Goal: Information Seeking & Learning: Learn about a topic

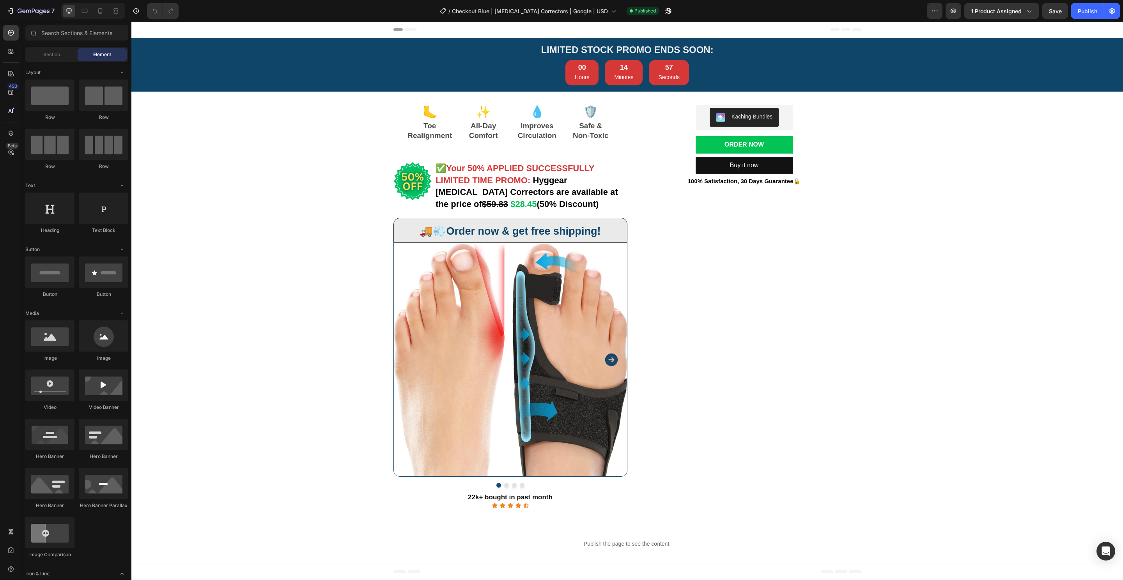
click at [779, 116] on div "Kaching Bundles" at bounding box center [743, 117] width 91 height 19
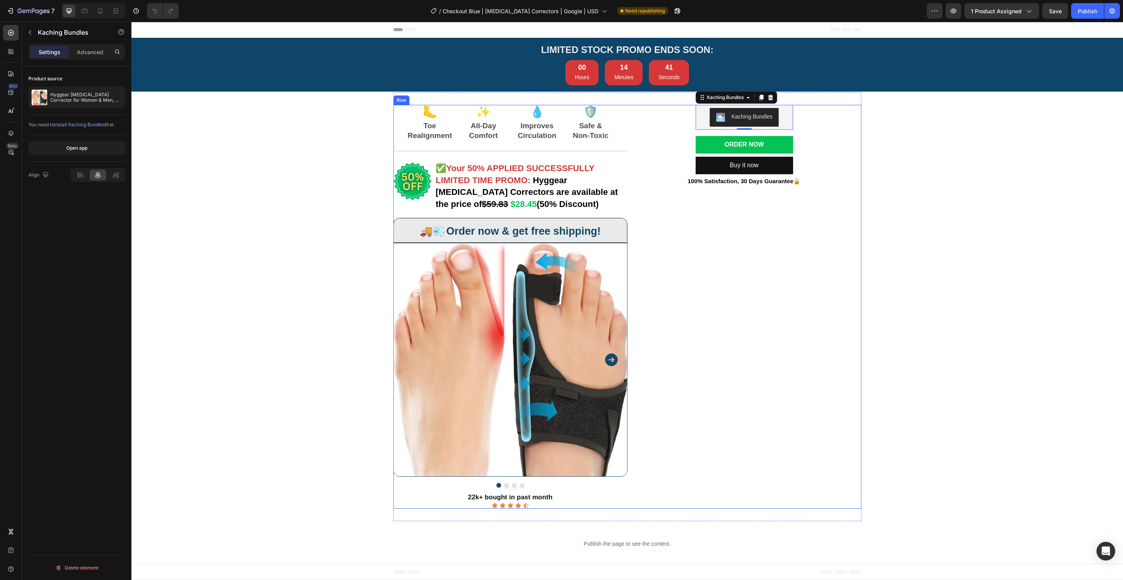
click at [868, 139] on div "LIMITED STOCK PROMO ENDS SOON: Heading LIMITED STOCK PROMO ENDS SOON: Heading 0…" at bounding box center [626, 302] width 991 height 529
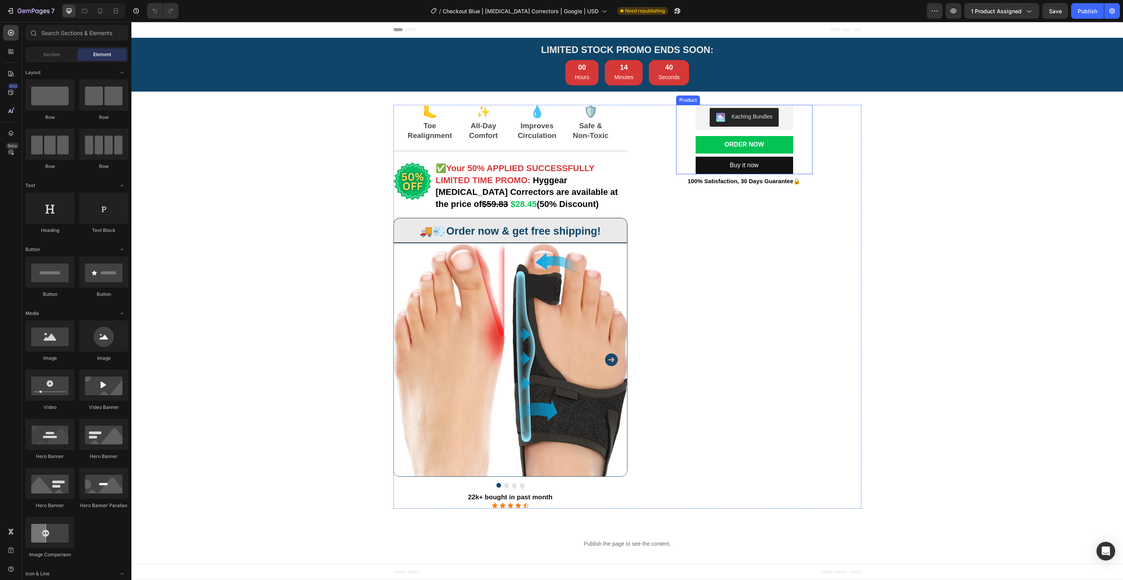
click at [783, 119] on div "Kaching Bundles" at bounding box center [743, 117] width 91 height 19
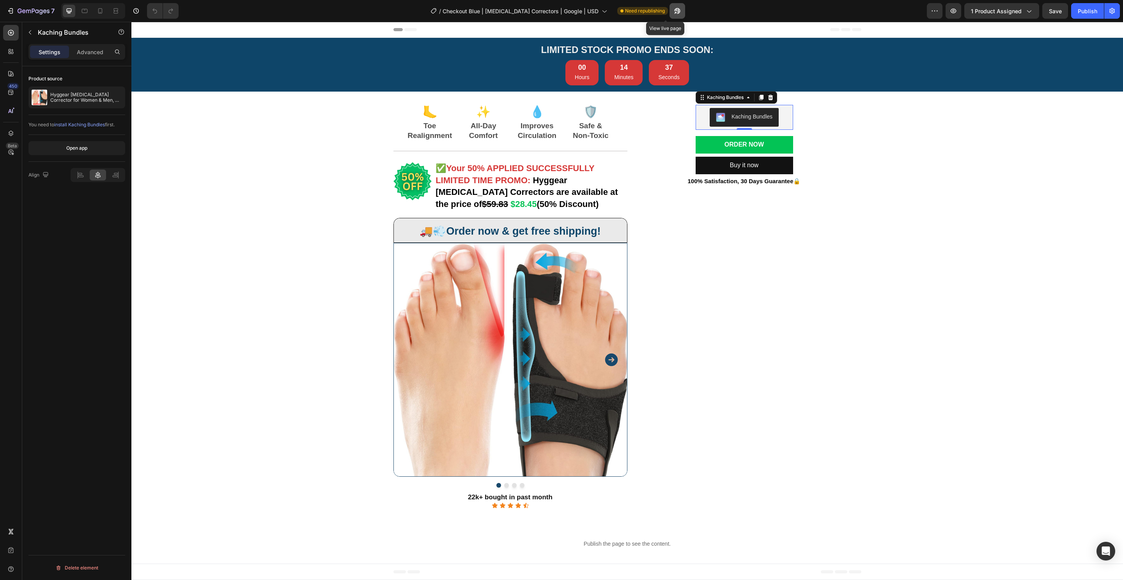
click at [669, 16] on button "button" at bounding box center [677, 11] width 16 height 16
click at [27, 11] on icon "button" at bounding box center [34, 11] width 32 height 7
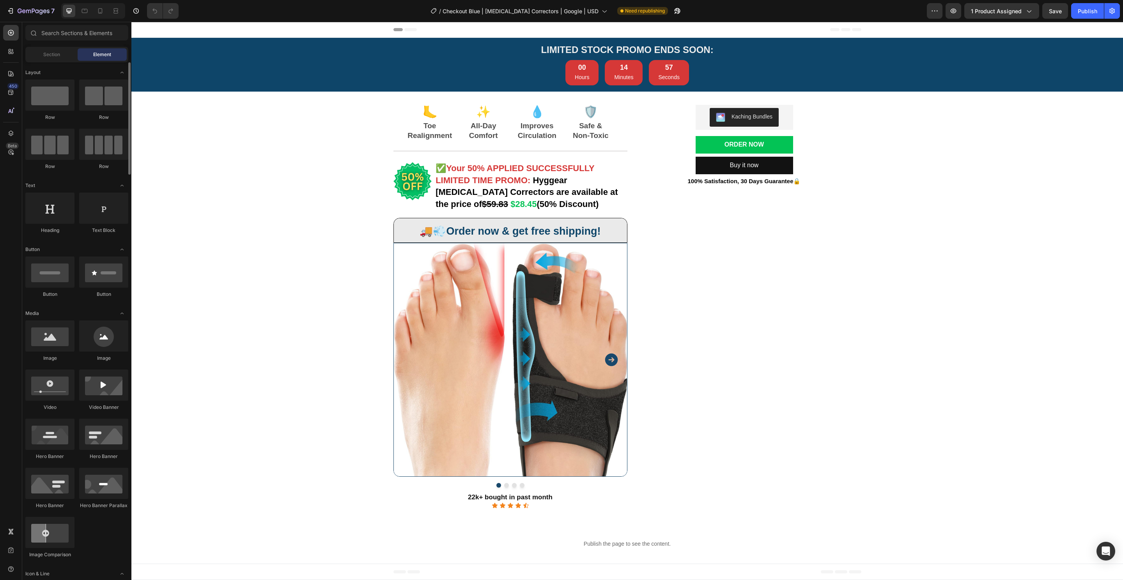
click at [230, 285] on div "LIMITED STOCK PROMO ENDS SOON: Heading LIMITED STOCK PROMO ENDS SOON: Heading 0…" at bounding box center [626, 302] width 991 height 529
click at [16, 76] on div at bounding box center [11, 74] width 16 height 16
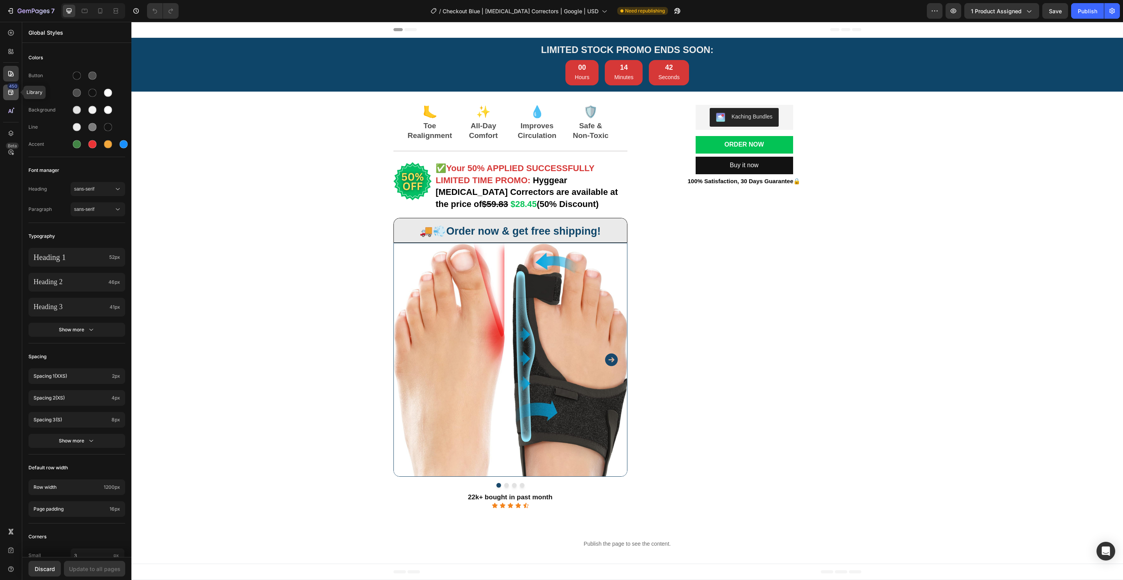
click at [12, 96] on icon at bounding box center [11, 92] width 8 height 8
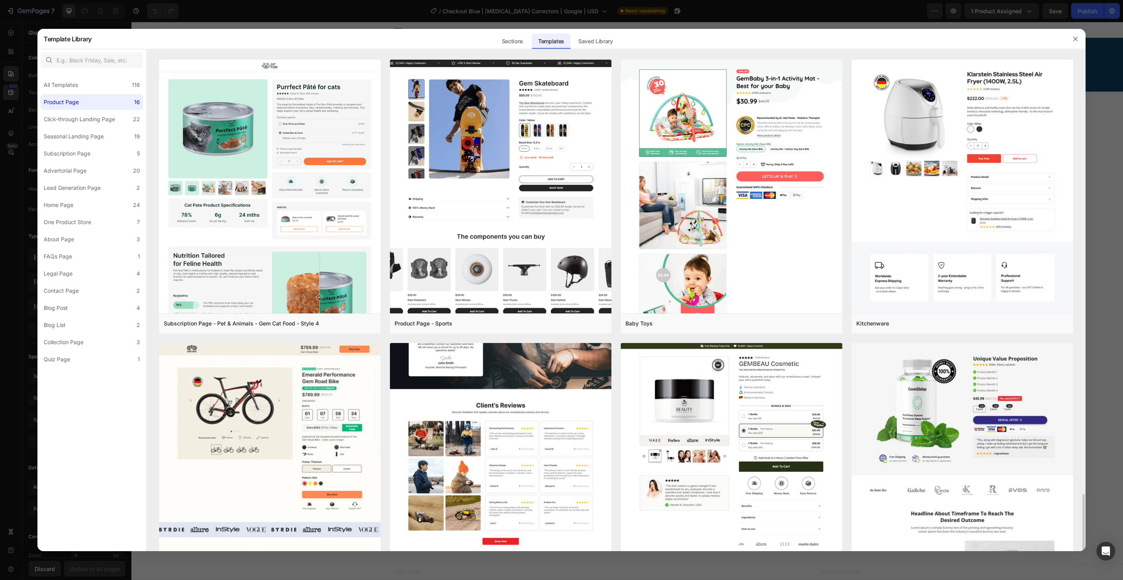
scroll to position [743, 0]
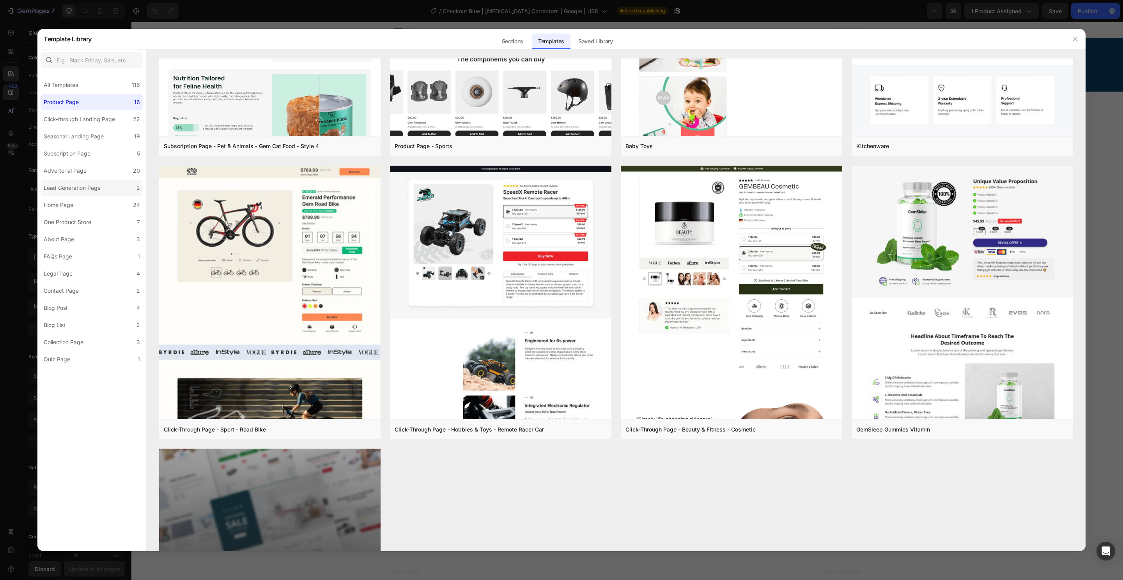
click at [75, 188] on div "Lead Generation Page" at bounding box center [72, 187] width 57 height 9
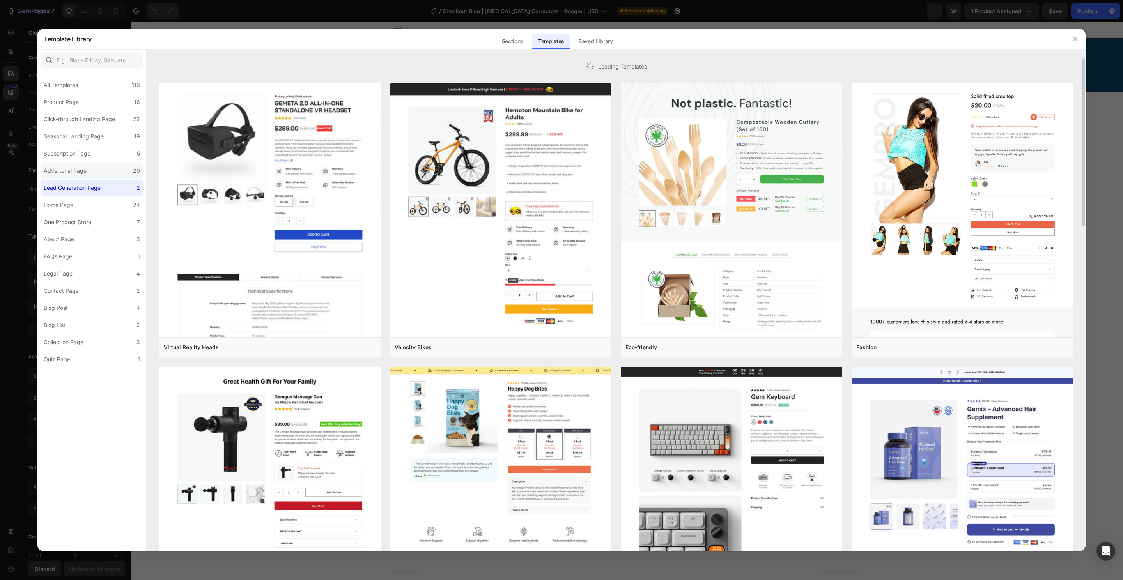
click at [74, 172] on div "Advertorial Page" at bounding box center [65, 170] width 43 height 9
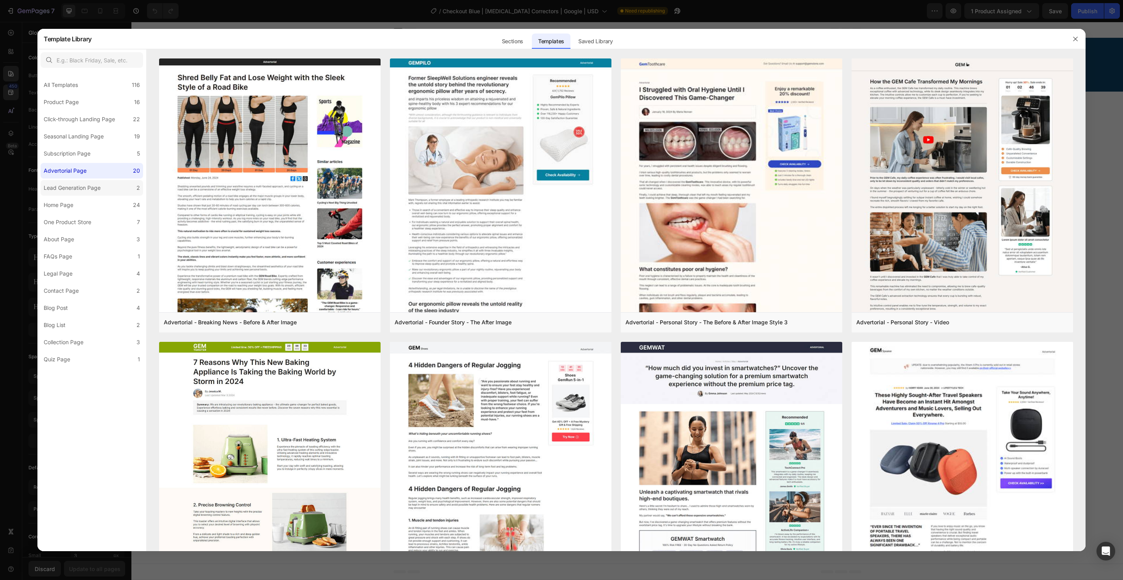
click at [57, 186] on div "Lead Generation Page" at bounding box center [72, 187] width 57 height 9
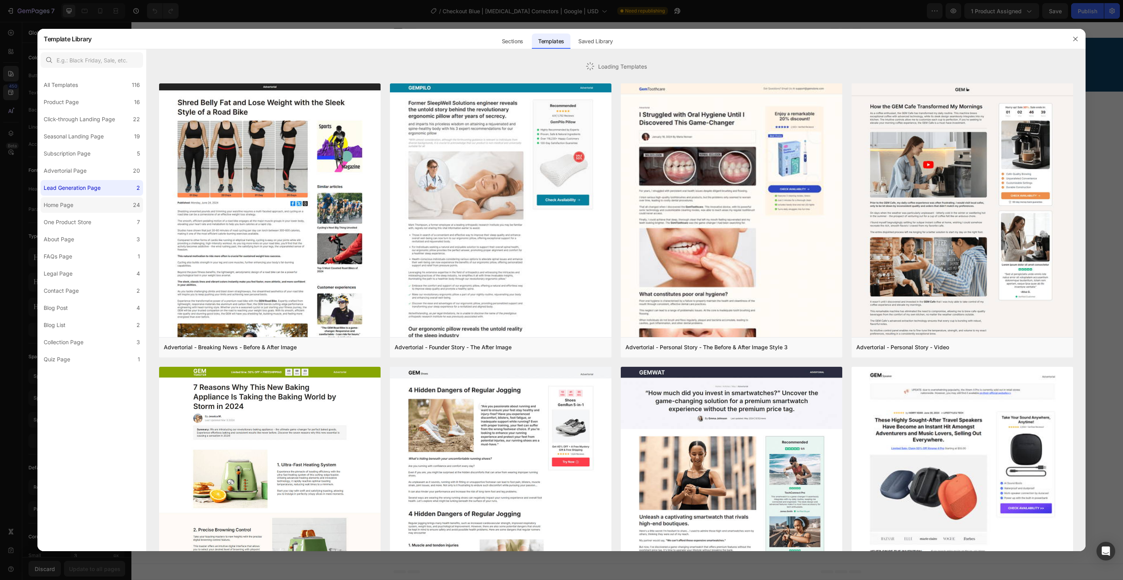
click at [65, 198] on label "Home Page 24" at bounding box center [92, 205] width 103 height 16
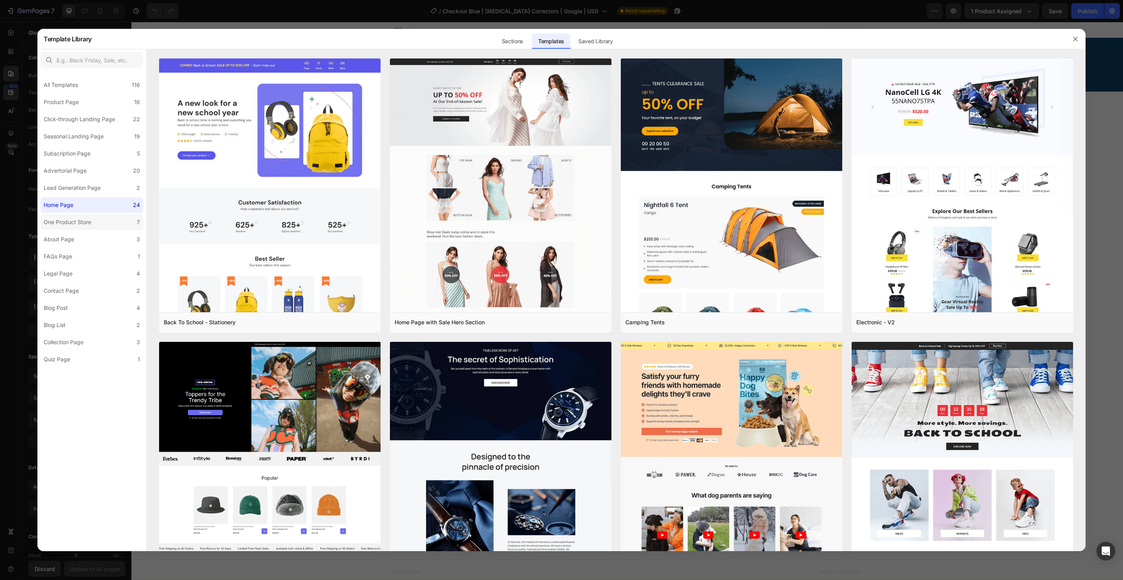
click at [85, 226] on label "One Product Store 7" at bounding box center [92, 222] width 103 height 16
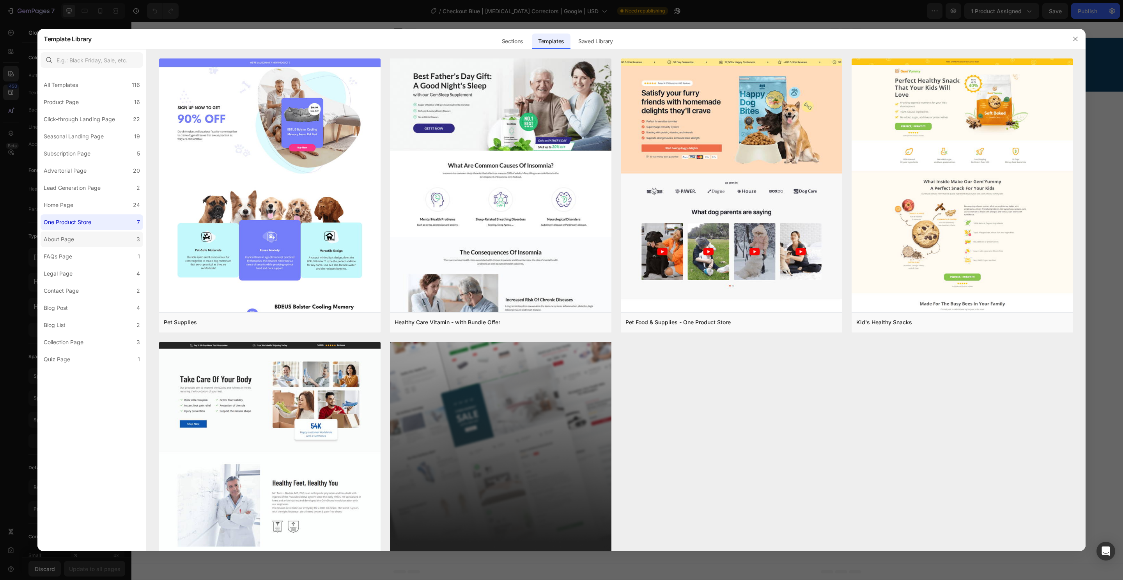
click at [90, 242] on label "About Page 3" at bounding box center [92, 240] width 103 height 16
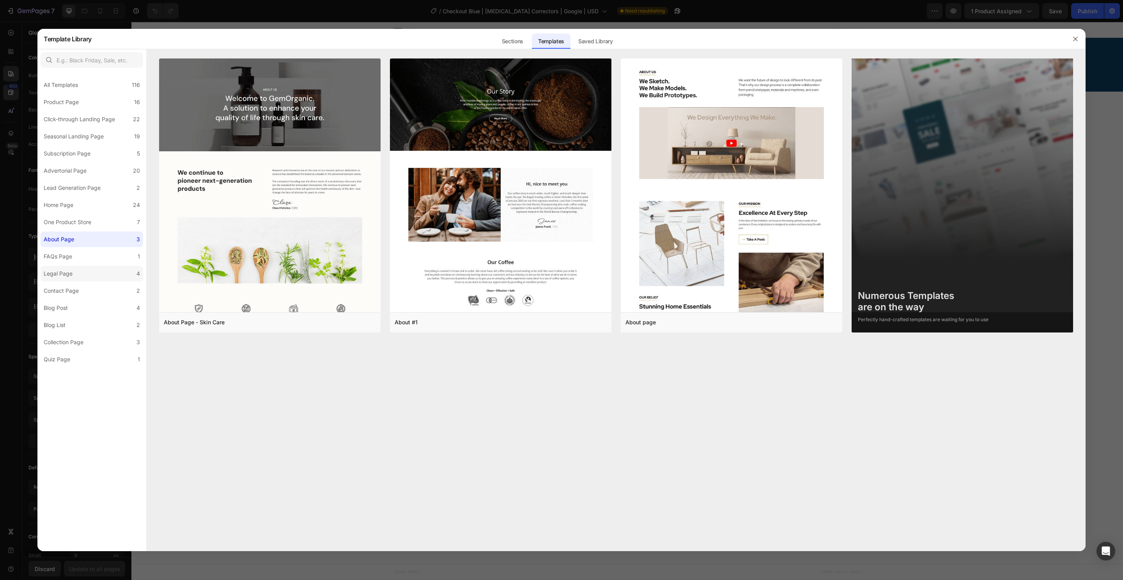
drag, startPoint x: 88, startPoint y: 257, endPoint x: 92, endPoint y: 267, distance: 10.5
click at [87, 257] on label "FAQs Page 1" at bounding box center [92, 257] width 103 height 16
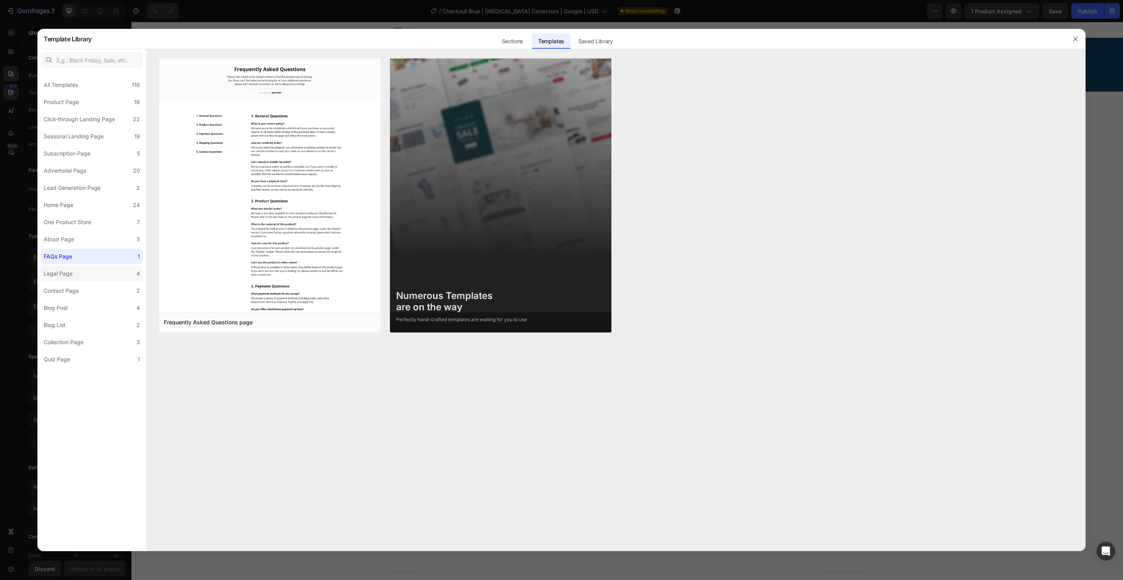
click at [95, 278] on label "Legal Page 4" at bounding box center [92, 274] width 103 height 16
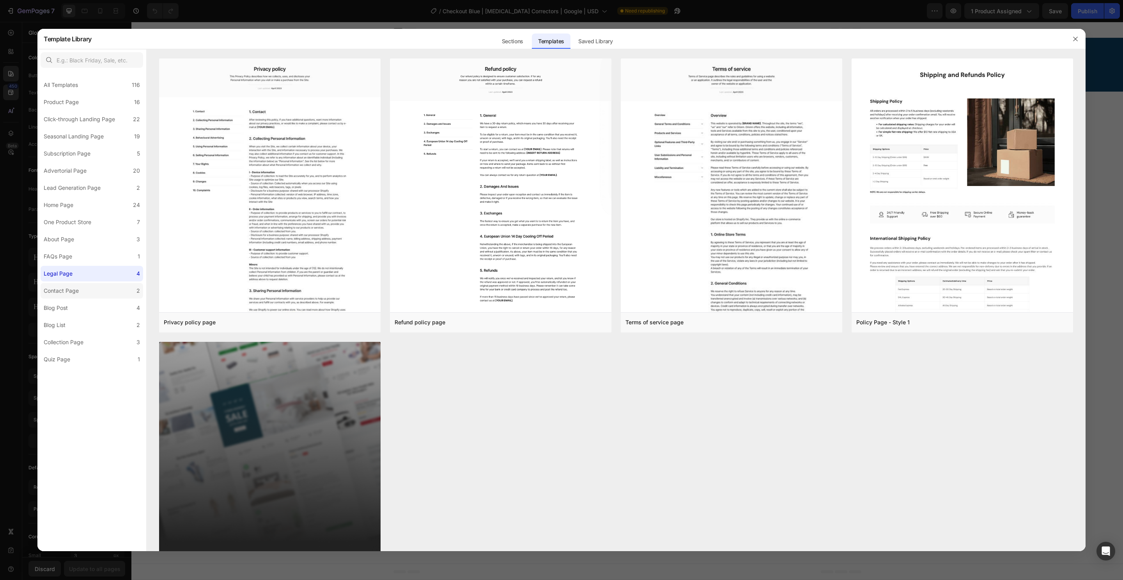
click at [93, 291] on label "Contact Page 2" at bounding box center [92, 291] width 103 height 16
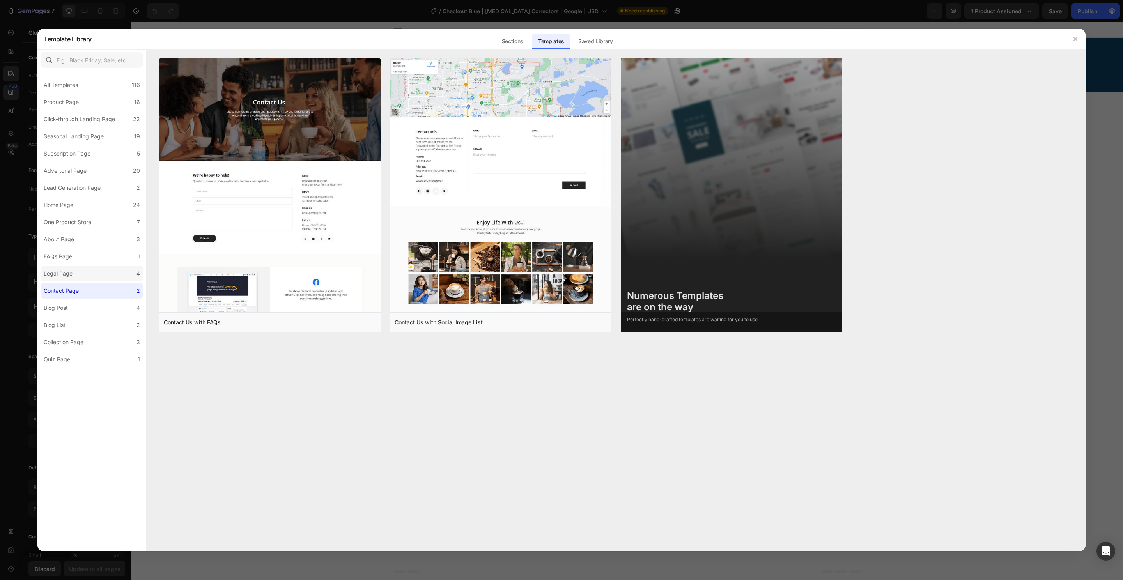
click at [94, 275] on label "Legal Page 4" at bounding box center [92, 274] width 103 height 16
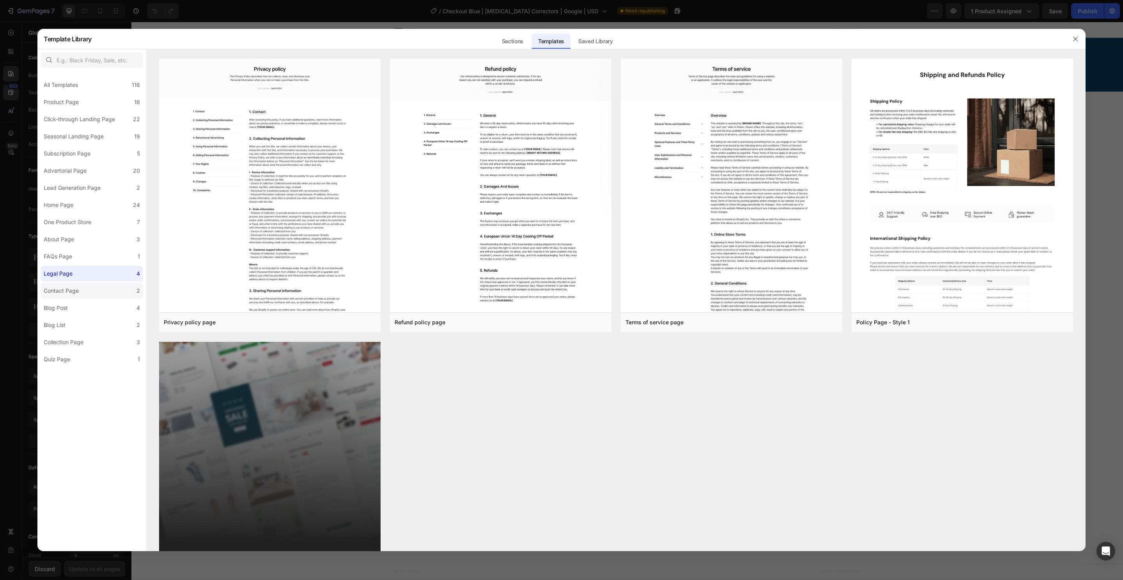
click at [97, 297] on label "Contact Page 2" at bounding box center [92, 291] width 103 height 16
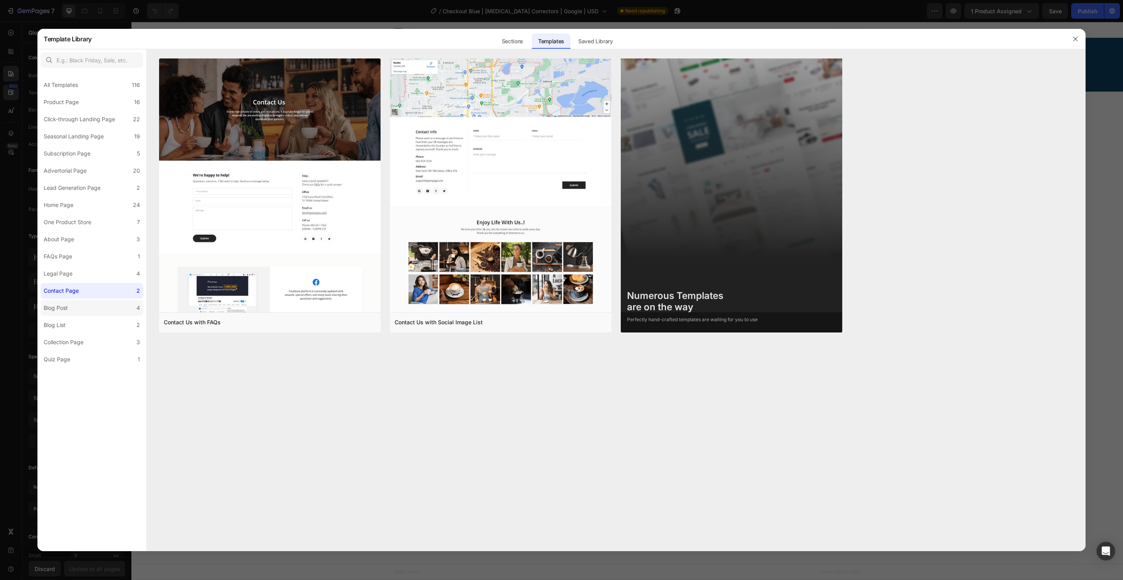
click at [100, 313] on label "Blog Post 4" at bounding box center [92, 308] width 103 height 16
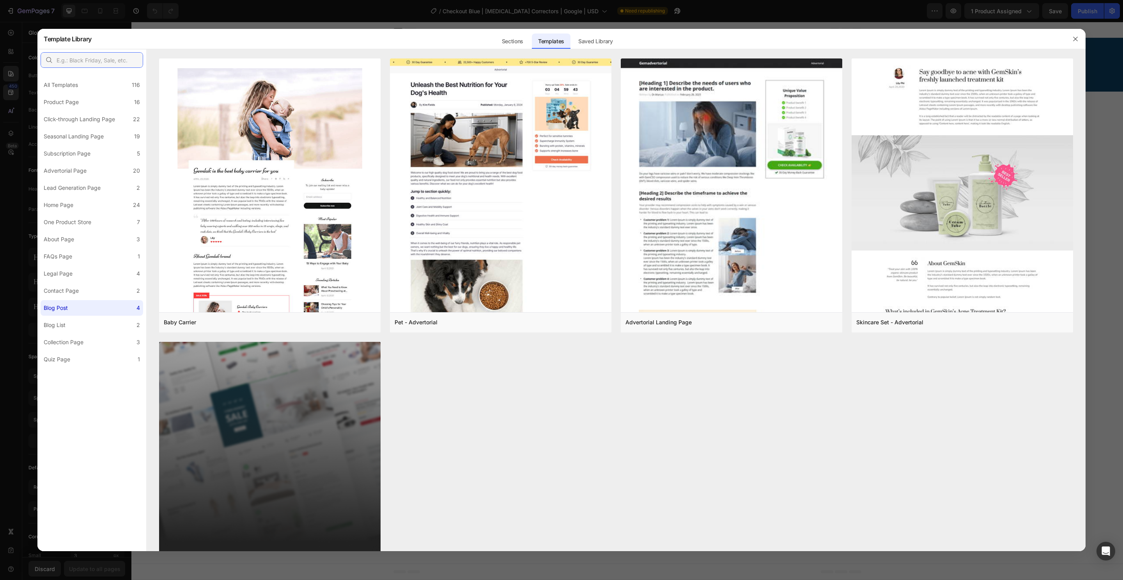
click at [110, 60] on input "text" at bounding box center [92, 60] width 103 height 16
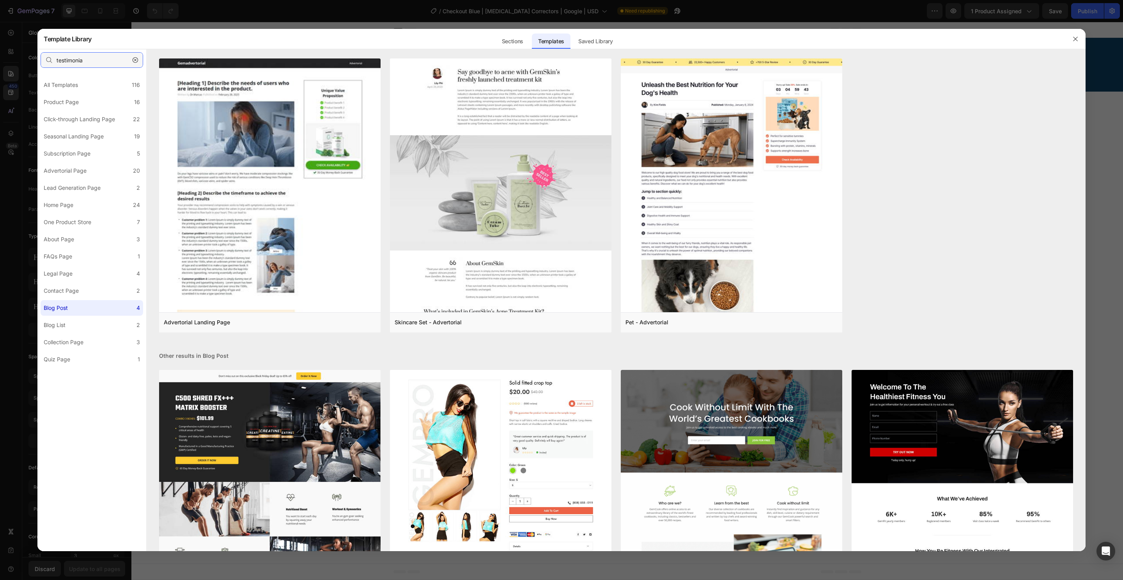
type input "testimonial"
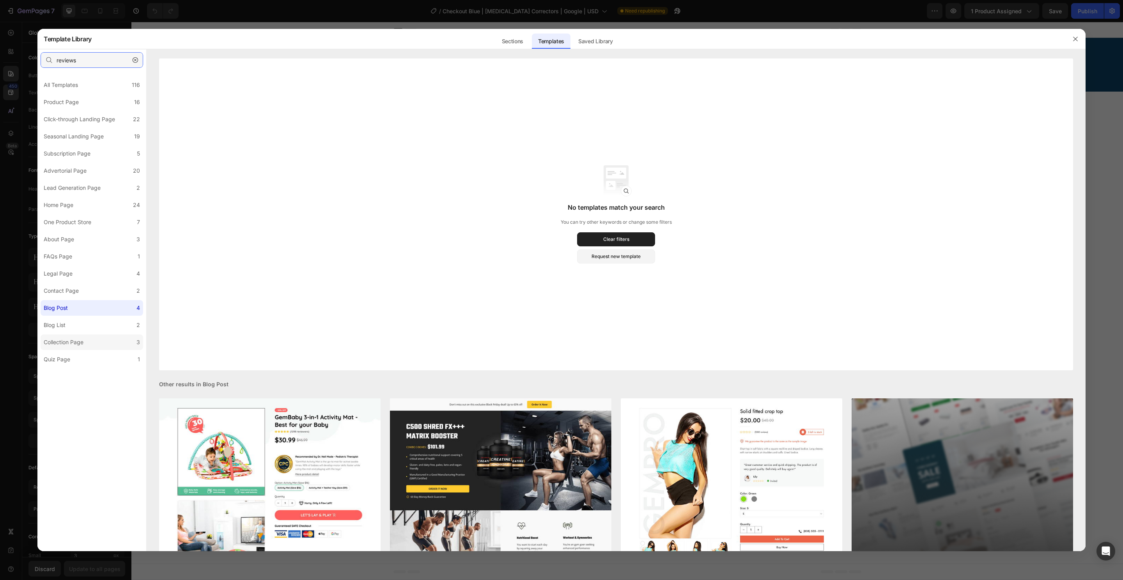
type input "reviews"
click at [103, 345] on label "Collection Page 3" at bounding box center [92, 342] width 103 height 16
click at [87, 364] on label "Quiz Page 1" at bounding box center [92, 360] width 103 height 16
click at [1072, 44] on button "button" at bounding box center [1075, 39] width 12 height 12
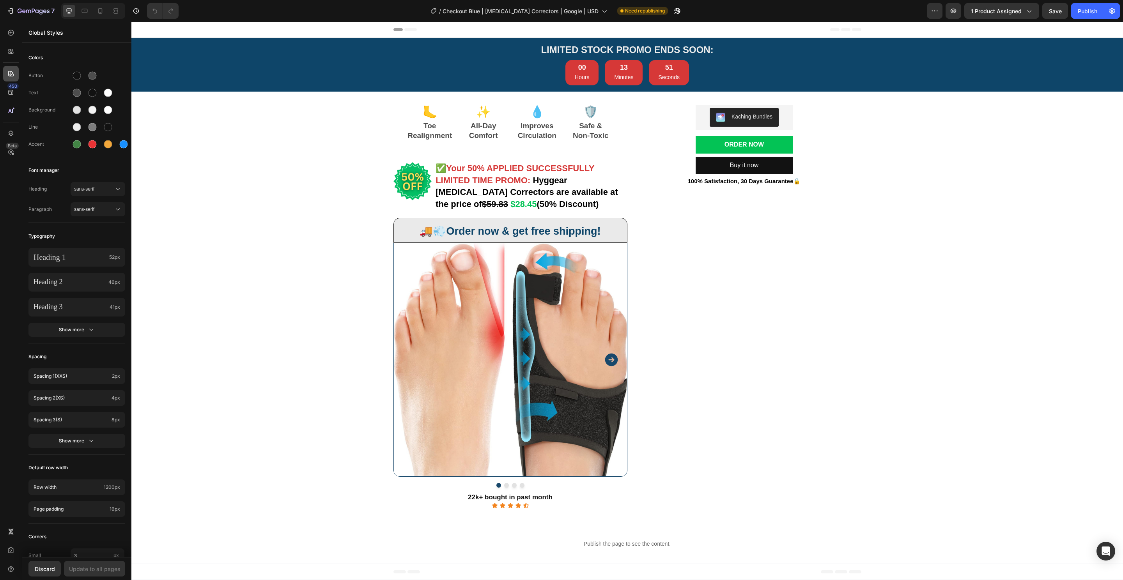
click at [6, 78] on div at bounding box center [11, 74] width 16 height 16
click at [7, 95] on icon at bounding box center [11, 92] width 8 height 8
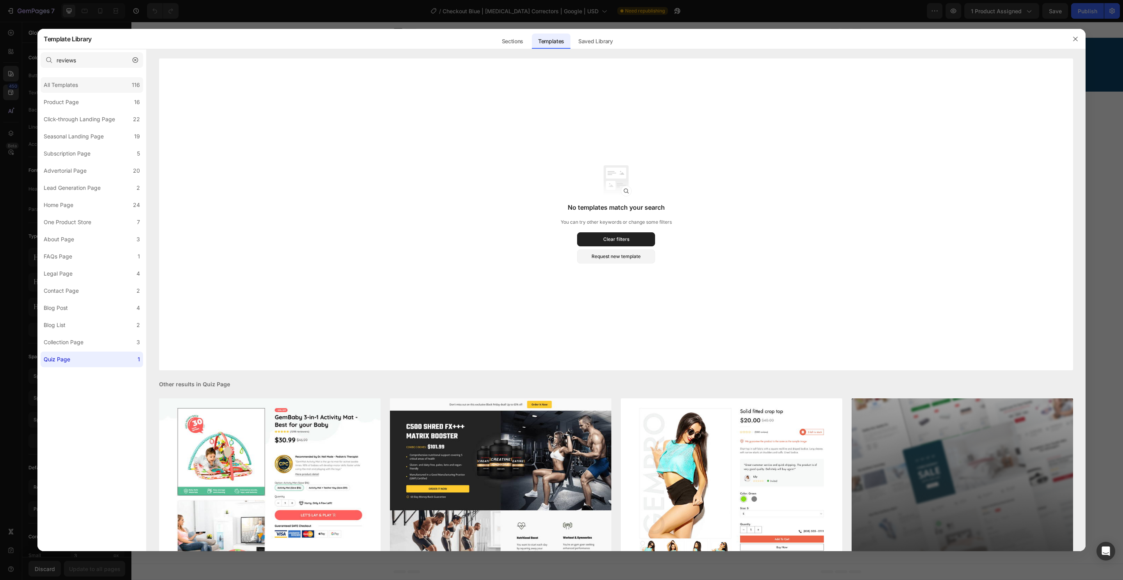
click at [110, 90] on div "All Templates 116" at bounding box center [92, 85] width 103 height 16
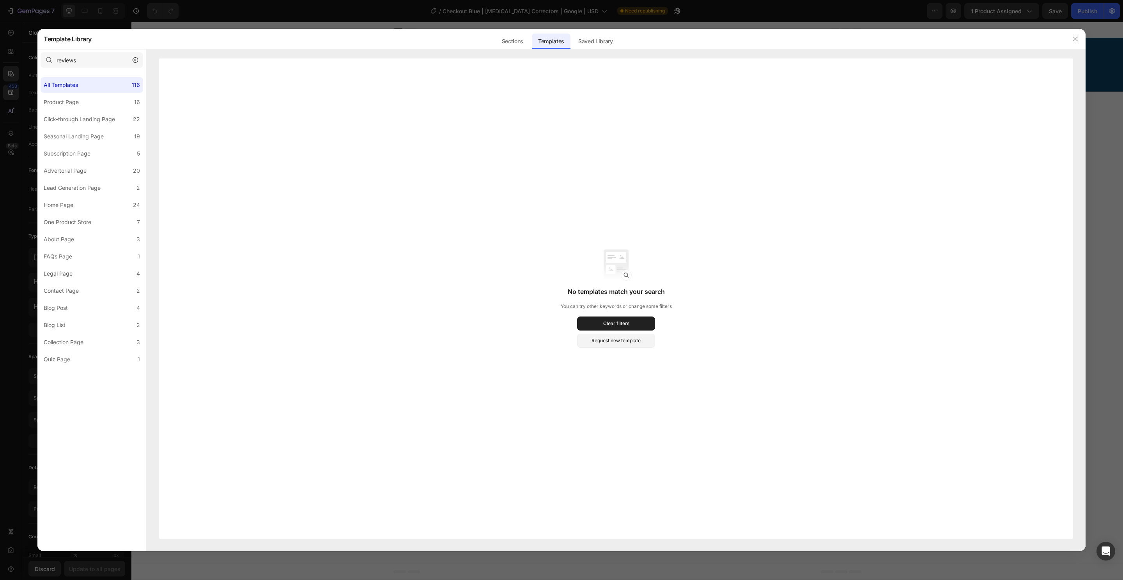
click at [110, 111] on div "All Templates 116 Product Page 16 Click-through Landing Page 22 Seasonal Landin…" at bounding box center [91, 219] width 109 height 296
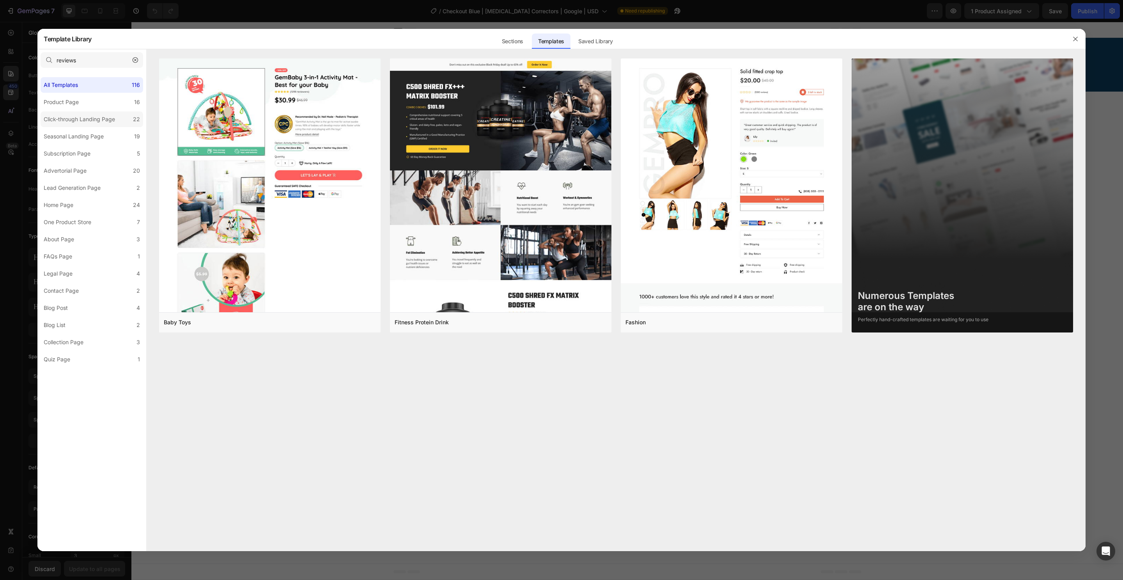
click at [108, 119] on div "Click-through Landing Page" at bounding box center [79, 119] width 71 height 9
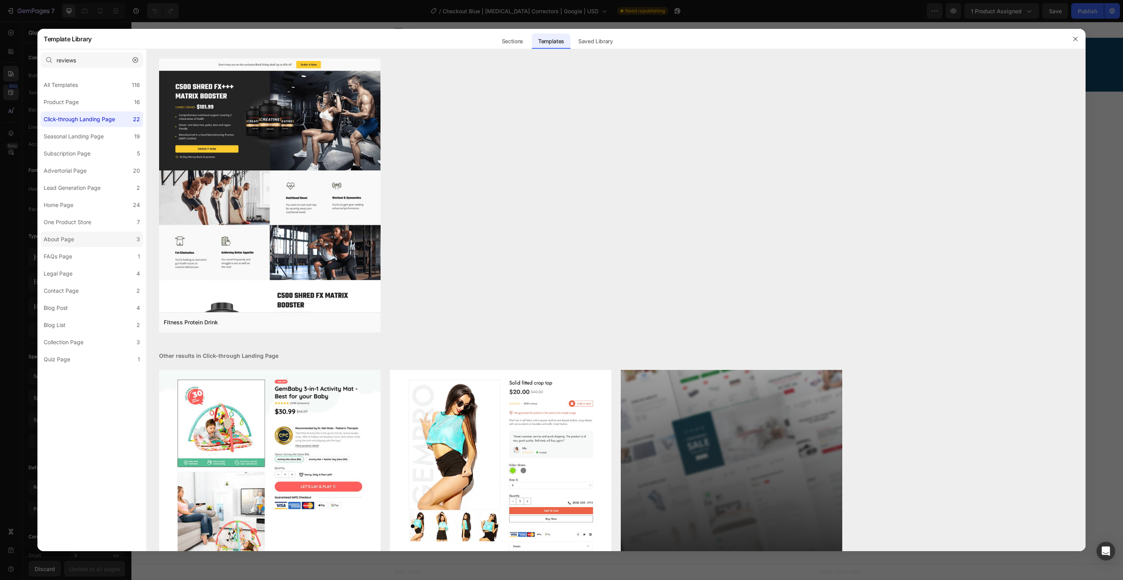
click at [106, 244] on label "About Page 3" at bounding box center [92, 240] width 103 height 16
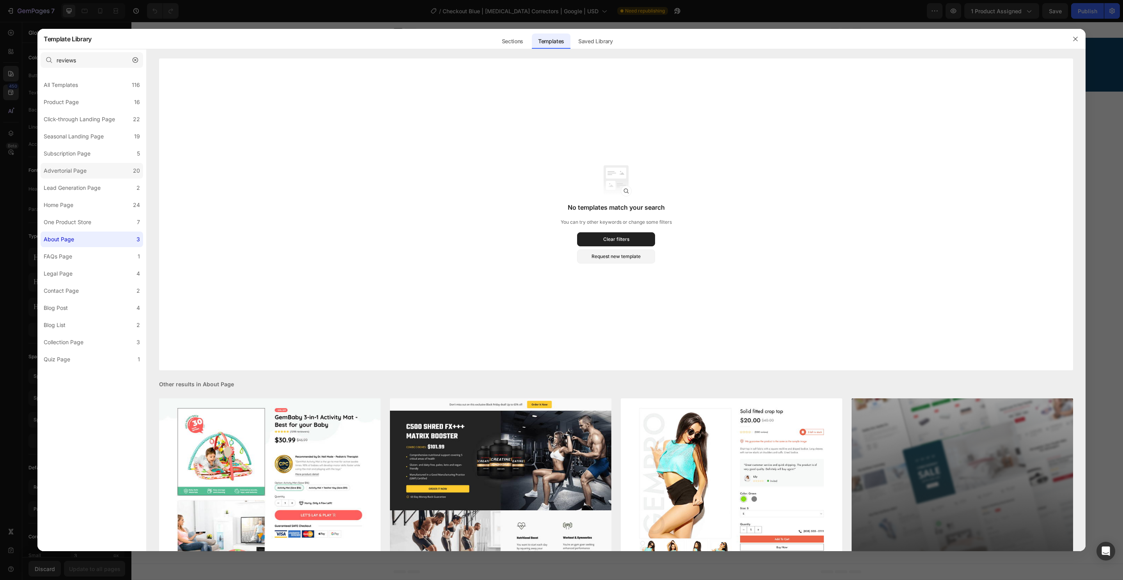
click at [102, 169] on label "Advertorial Page 20" at bounding box center [92, 171] width 103 height 16
click at [98, 161] on label "Subscription Page 5" at bounding box center [92, 154] width 103 height 16
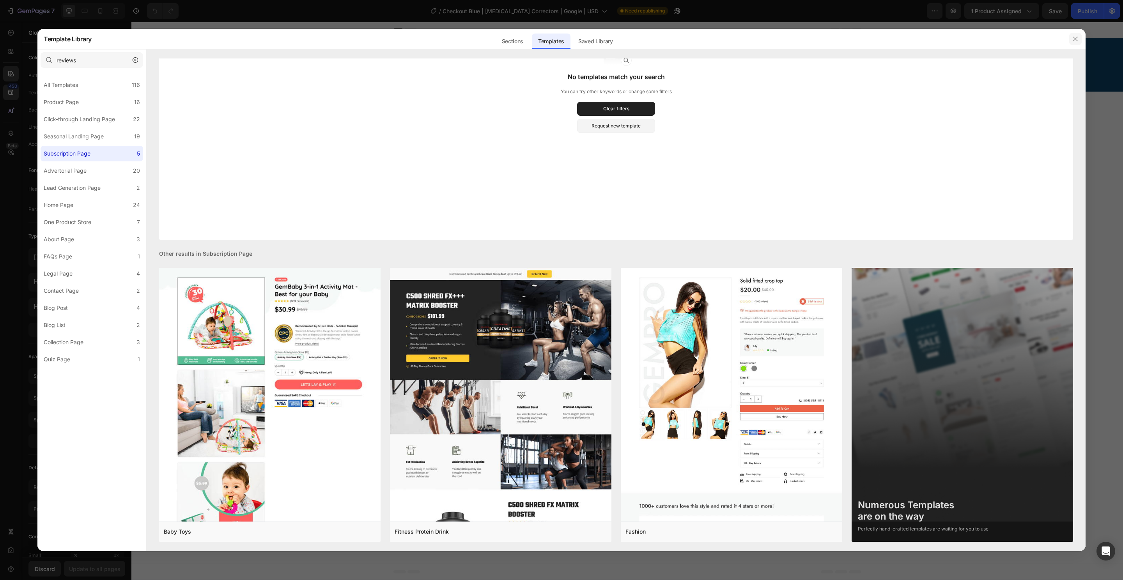
click at [1072, 36] on icon "button" at bounding box center [1075, 39] width 6 height 6
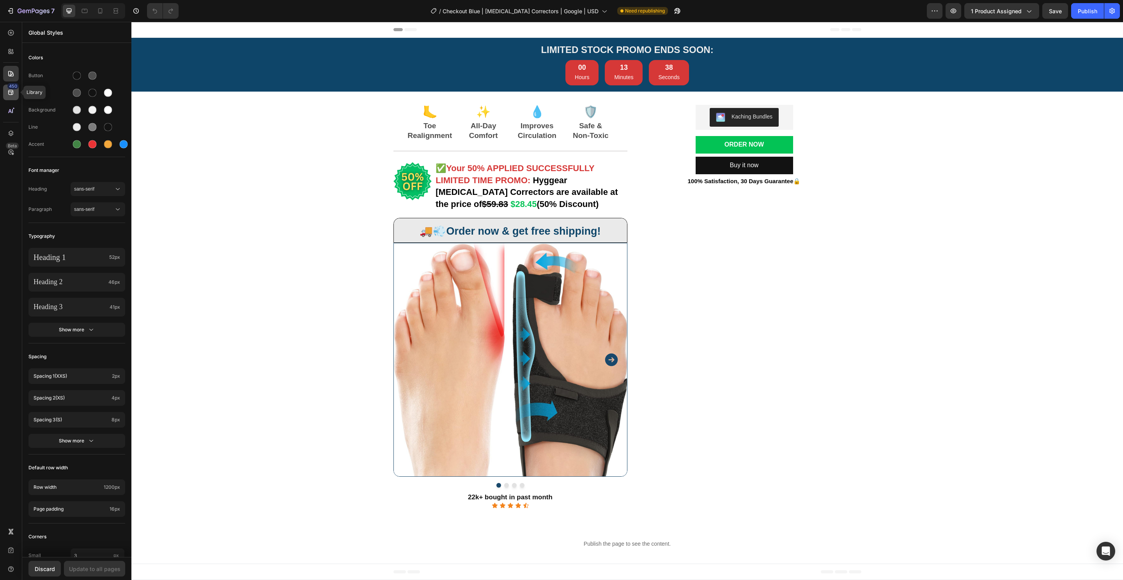
click at [13, 98] on div "450" at bounding box center [11, 93] width 16 height 16
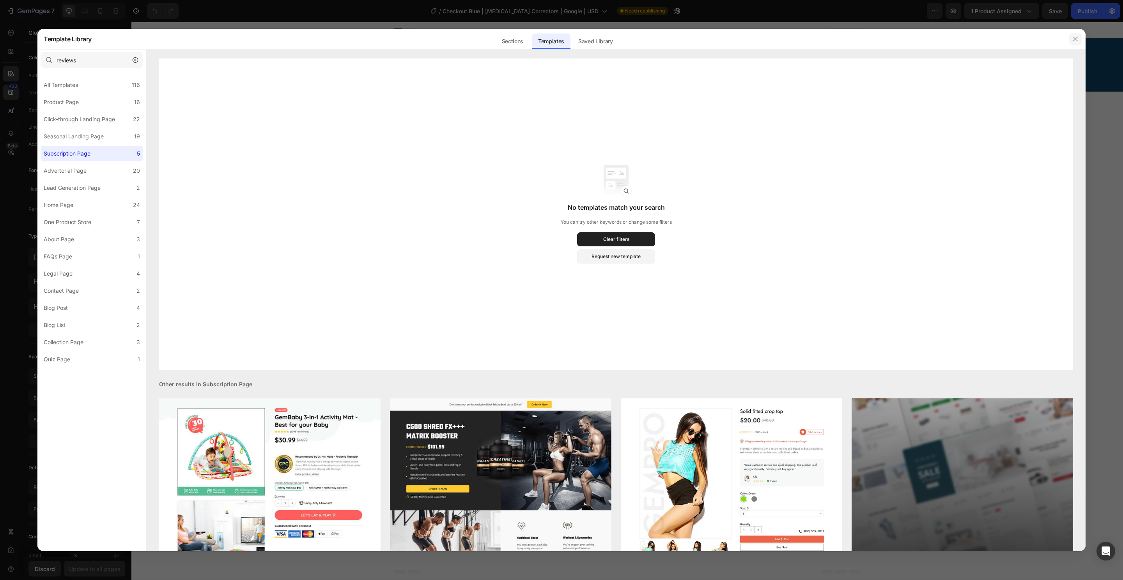
click at [1072, 37] on icon "button" at bounding box center [1075, 39] width 6 height 6
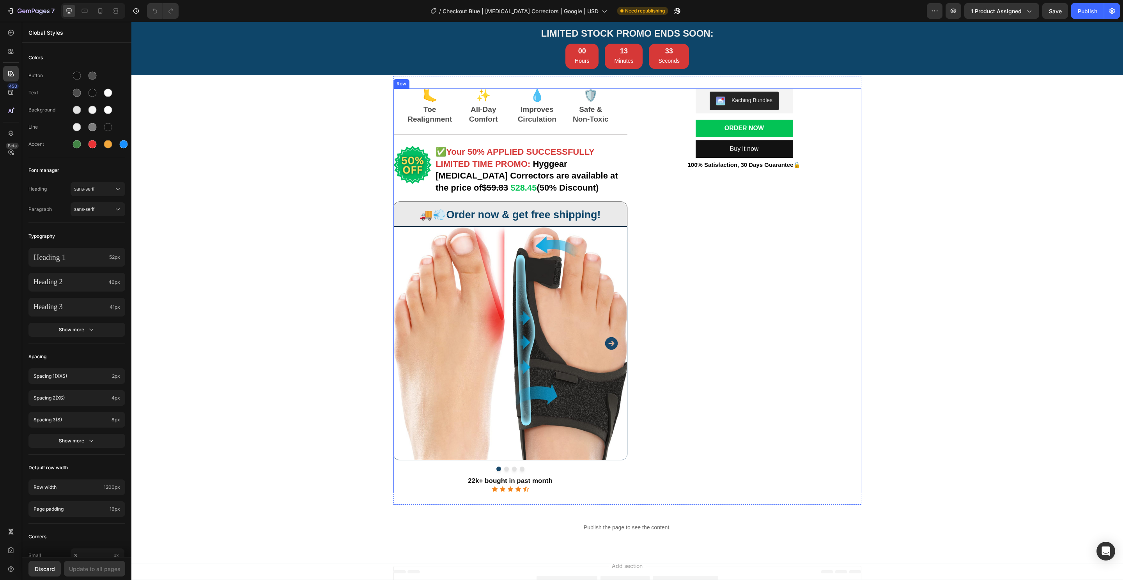
scroll to position [0, 0]
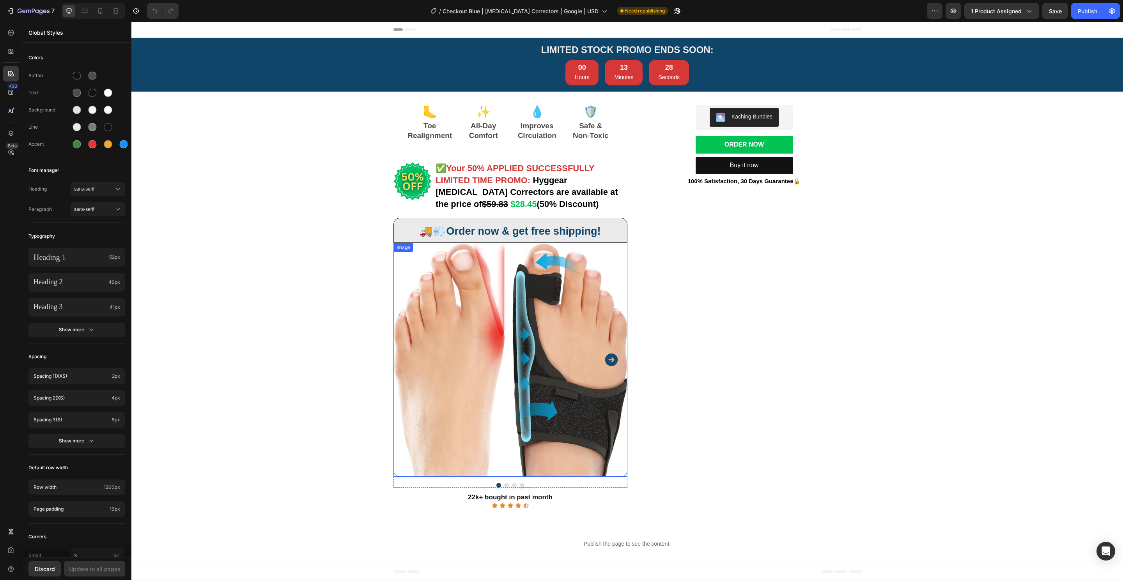
click at [545, 341] on img at bounding box center [510, 360] width 234 height 234
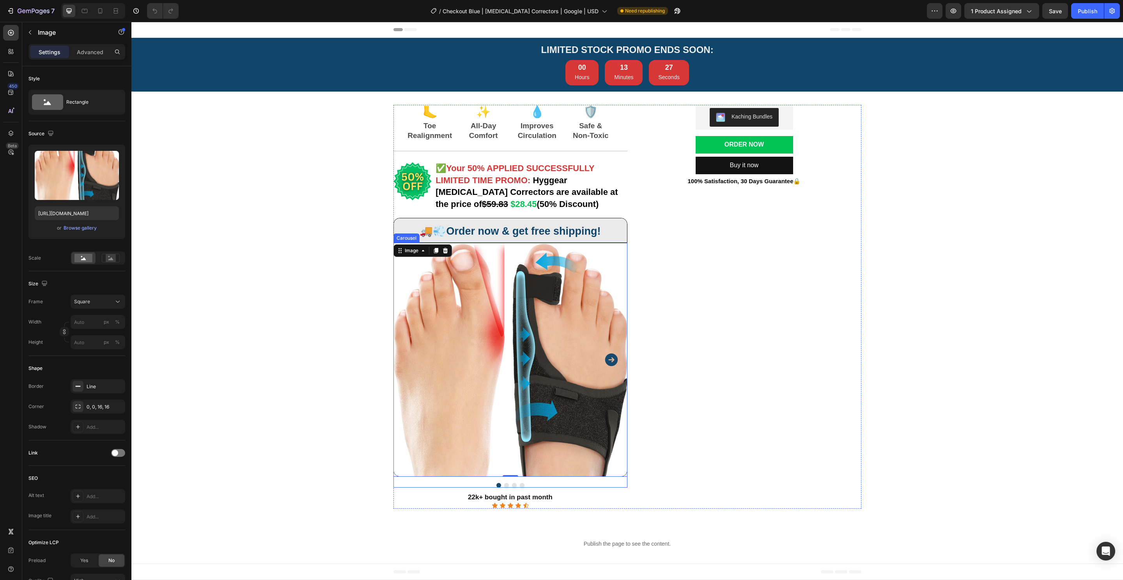
click at [603, 364] on icon "Carousel Next Arrow" at bounding box center [611, 360] width 16 height 16
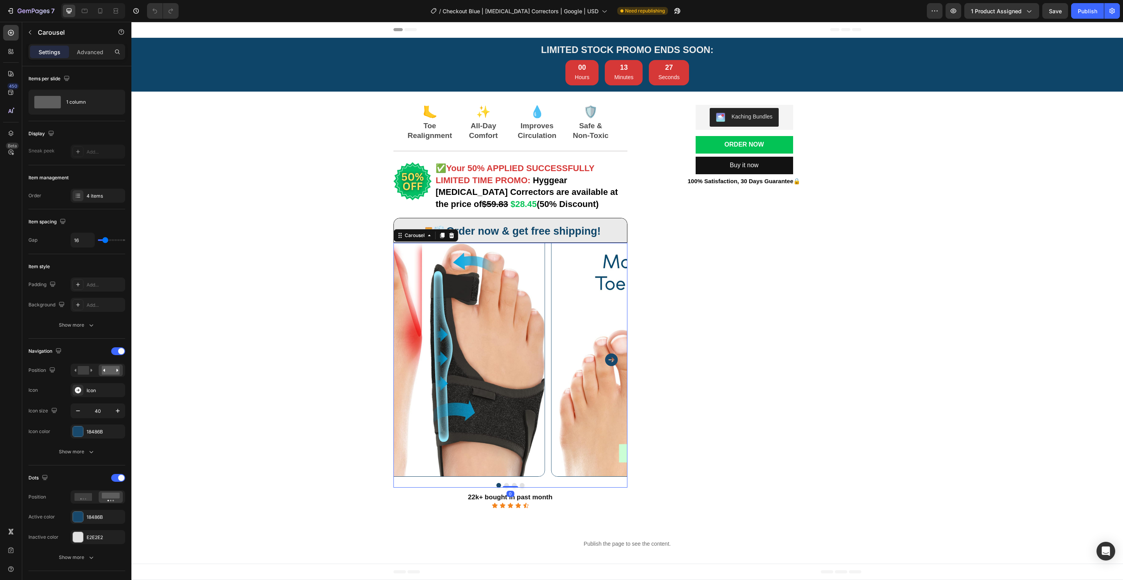
click at [606, 361] on icon "Carousel Next Arrow" at bounding box center [611, 360] width 13 height 13
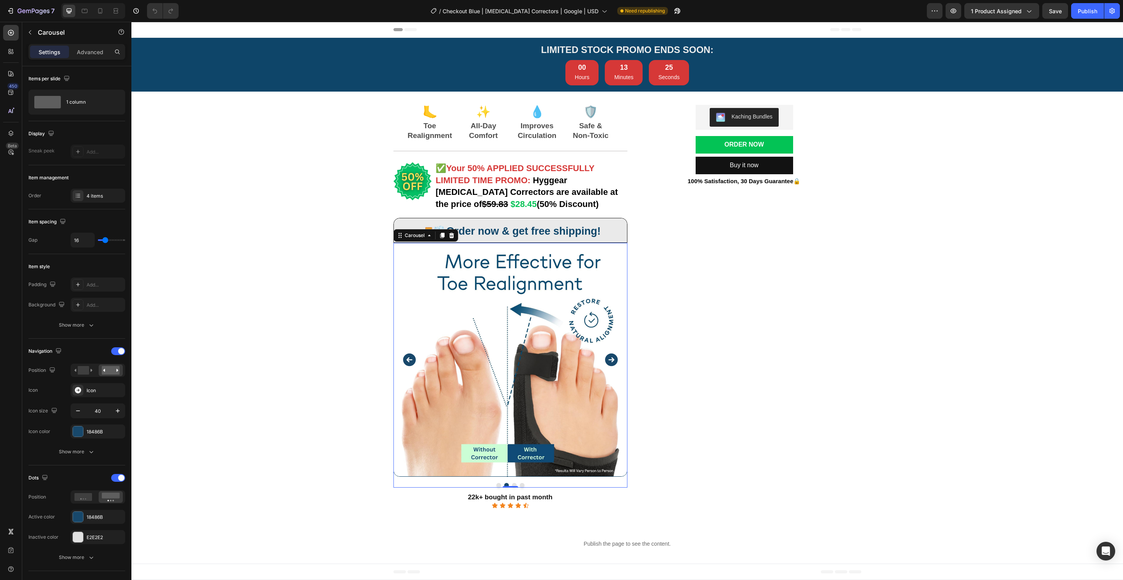
click at [401, 359] on icon "Carousel Back Arrow" at bounding box center [409, 360] width 16 height 16
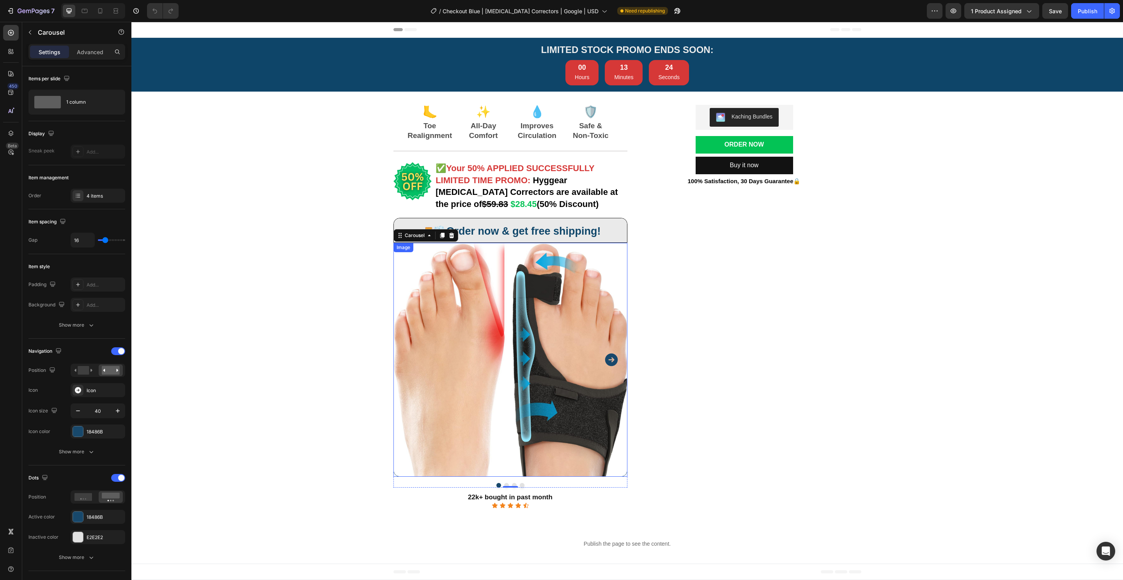
click at [607, 365] on icon "Carousel Next Arrow" at bounding box center [611, 360] width 13 height 13
click at [607, 364] on icon "Carousel Next Arrow" at bounding box center [611, 360] width 13 height 13
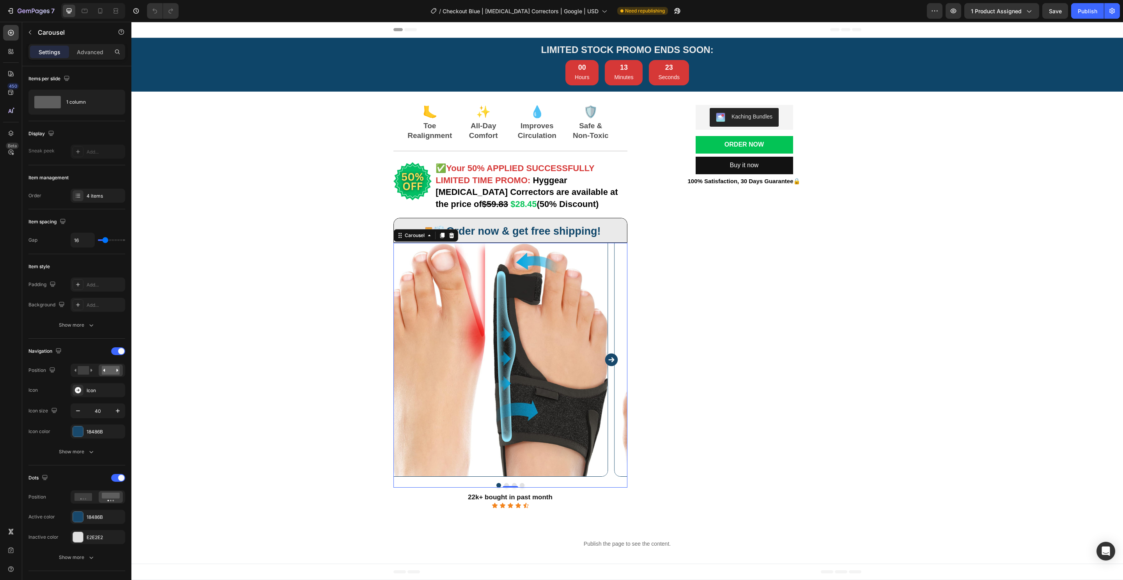
click at [607, 364] on icon "Carousel Next Arrow" at bounding box center [611, 360] width 13 height 13
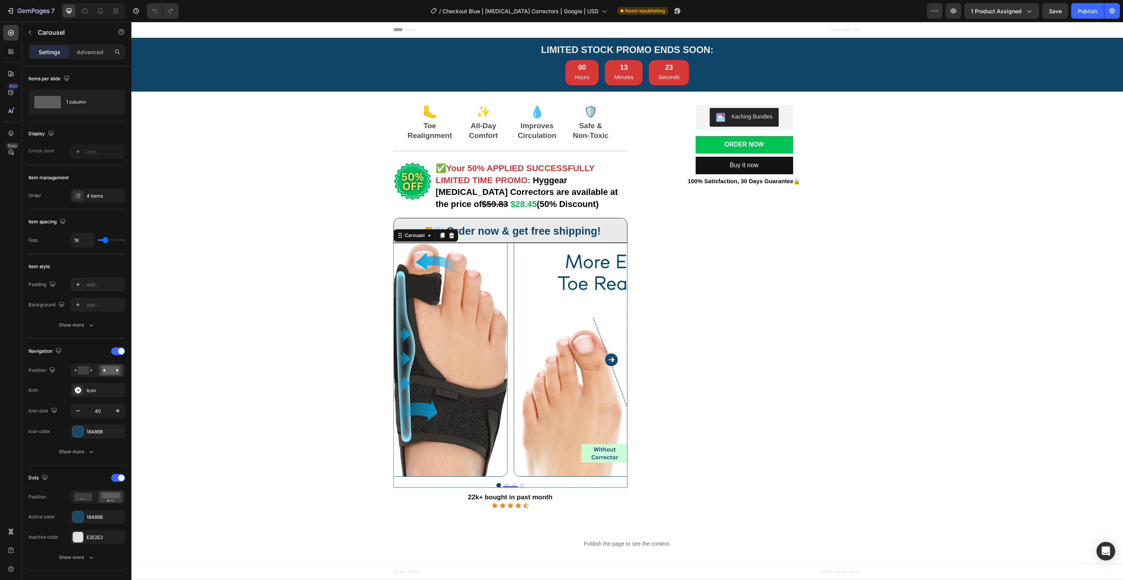
click at [606, 363] on icon "Carousel Next Arrow" at bounding box center [611, 360] width 13 height 13
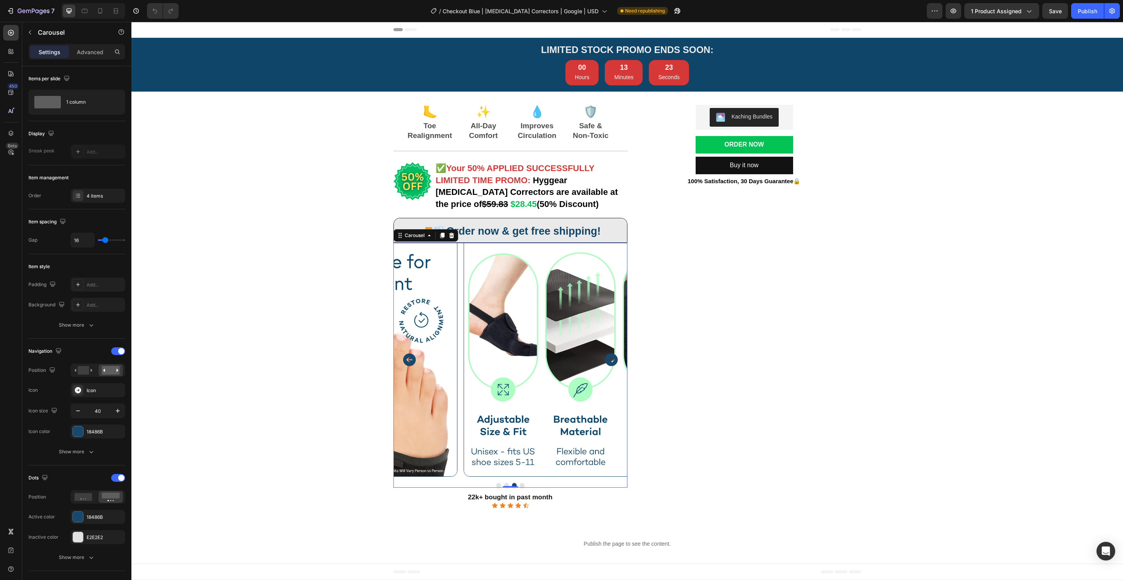
click at [605, 363] on icon "Carousel Next Arrow" at bounding box center [611, 360] width 13 height 13
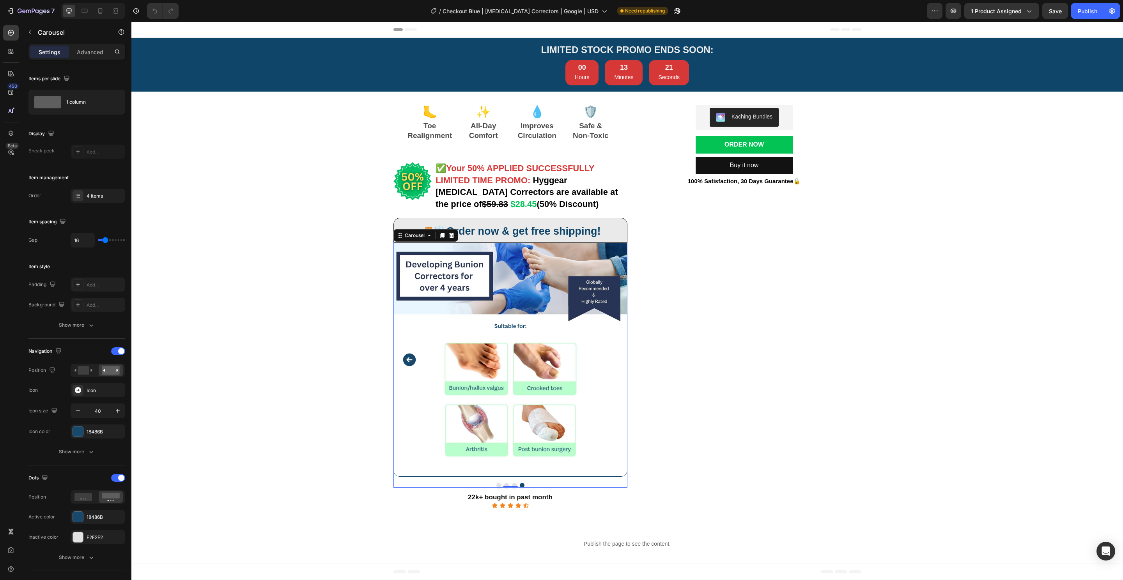
click at [403, 359] on icon "Carousel Back Arrow" at bounding box center [409, 360] width 13 height 13
click at [401, 356] on icon "Carousel Back Arrow" at bounding box center [409, 360] width 16 height 16
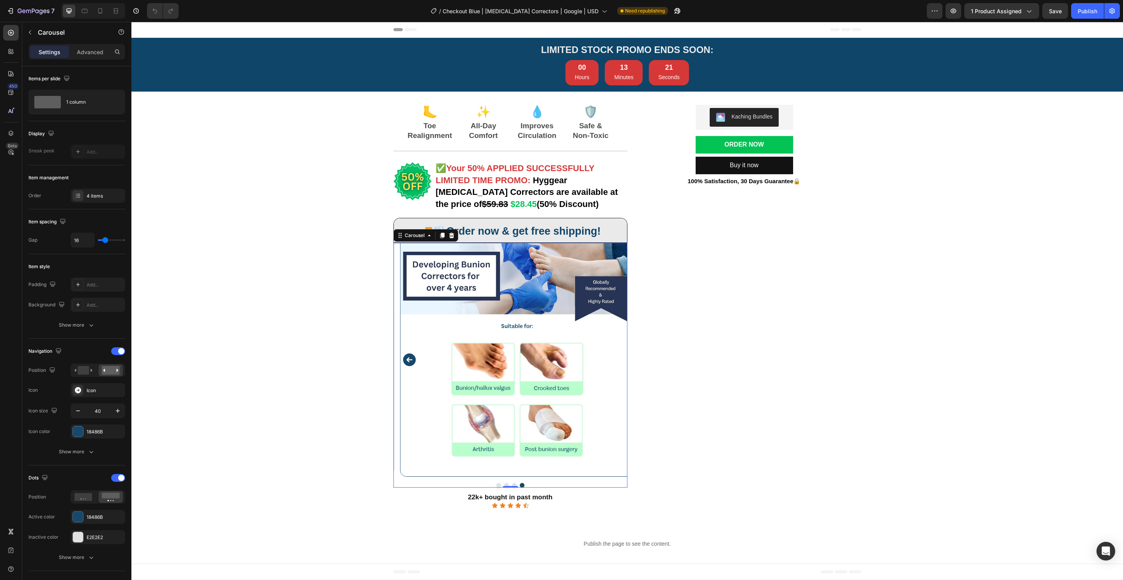
click at [401, 356] on icon "Carousel Back Arrow" at bounding box center [409, 360] width 16 height 16
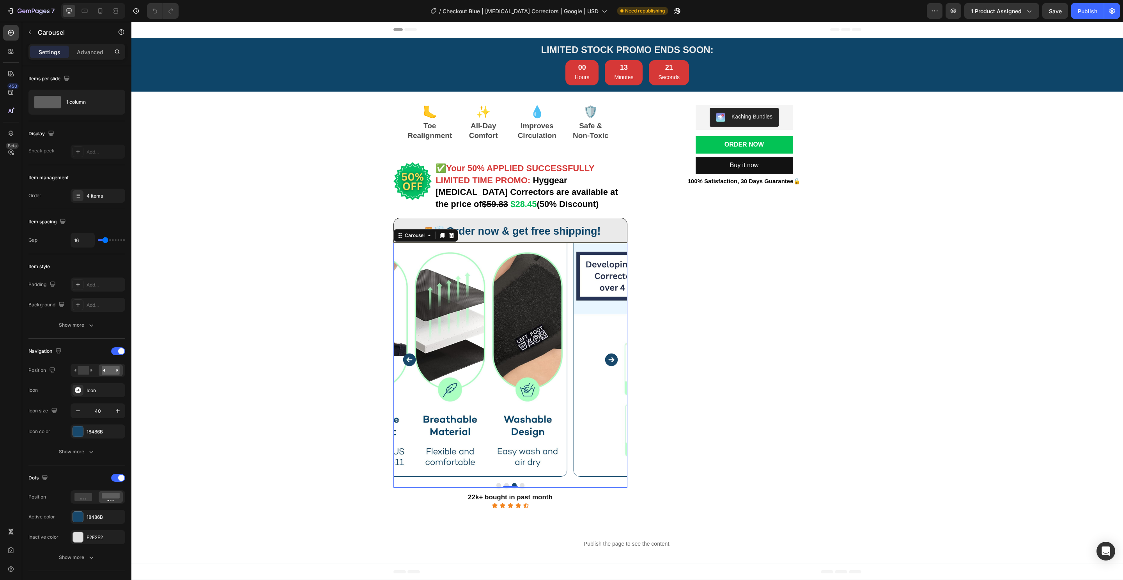
click at [400, 358] on button "Carousel Back Arrow" at bounding box center [409, 359] width 19 height 19
click at [401, 358] on icon "Carousel Back Arrow" at bounding box center [409, 360] width 16 height 16
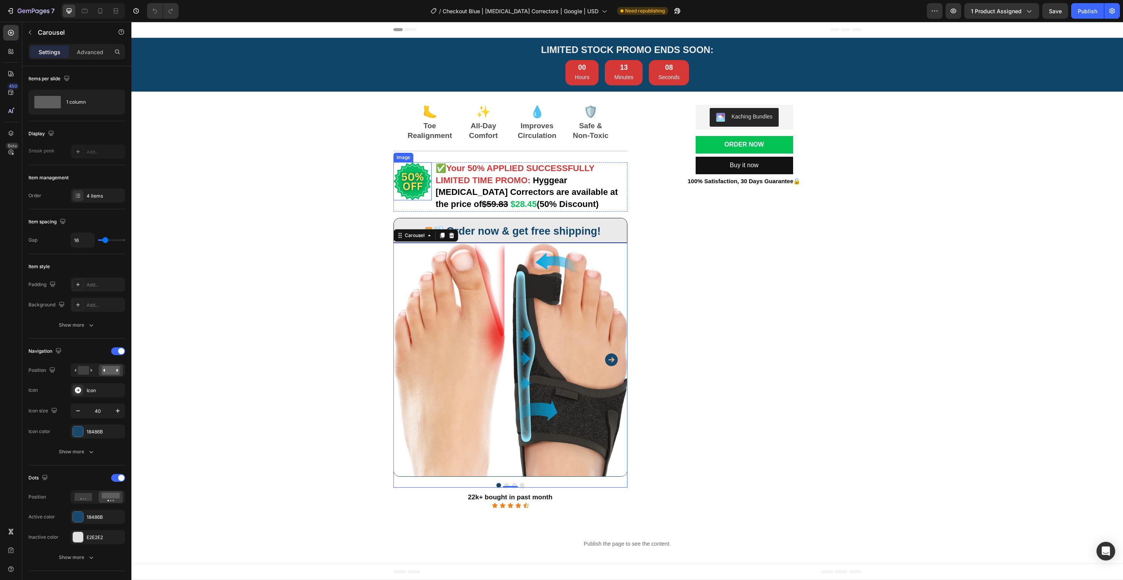
click at [555, 414] on img at bounding box center [510, 360] width 234 height 234
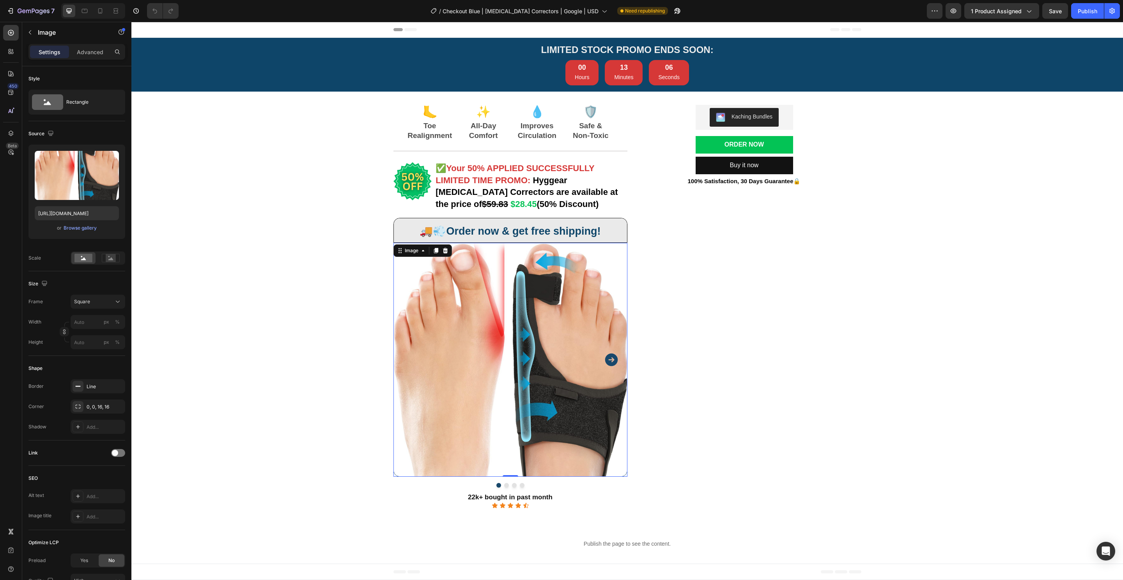
click at [607, 361] on icon "Carousel Next Arrow" at bounding box center [611, 360] width 16 height 16
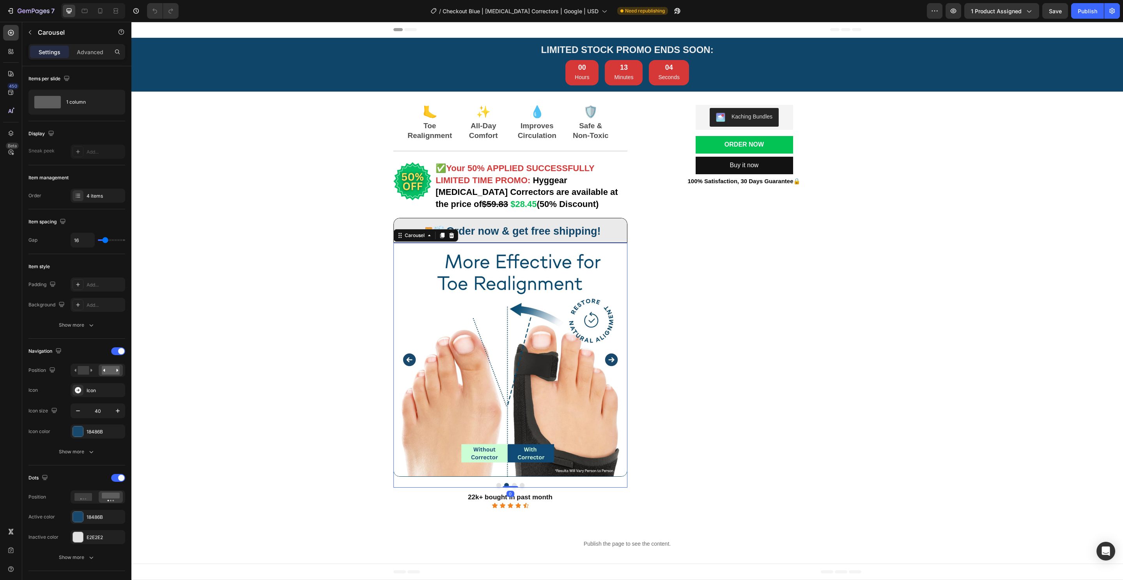
click at [606, 359] on icon "Carousel Next Arrow" at bounding box center [611, 360] width 13 height 13
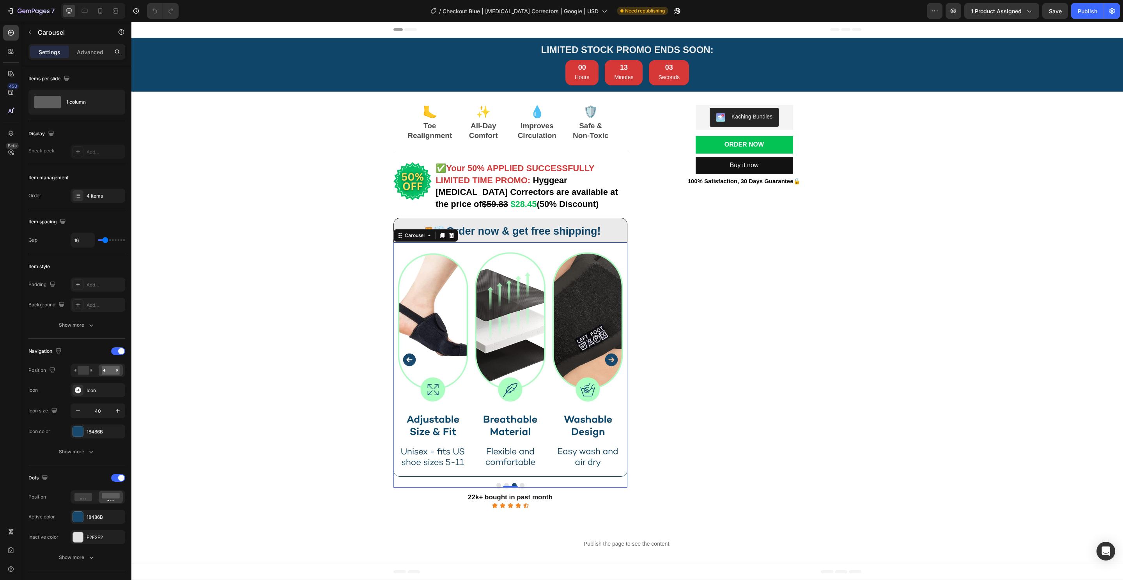
click at [606, 359] on icon "Carousel Next Arrow" at bounding box center [611, 360] width 13 height 13
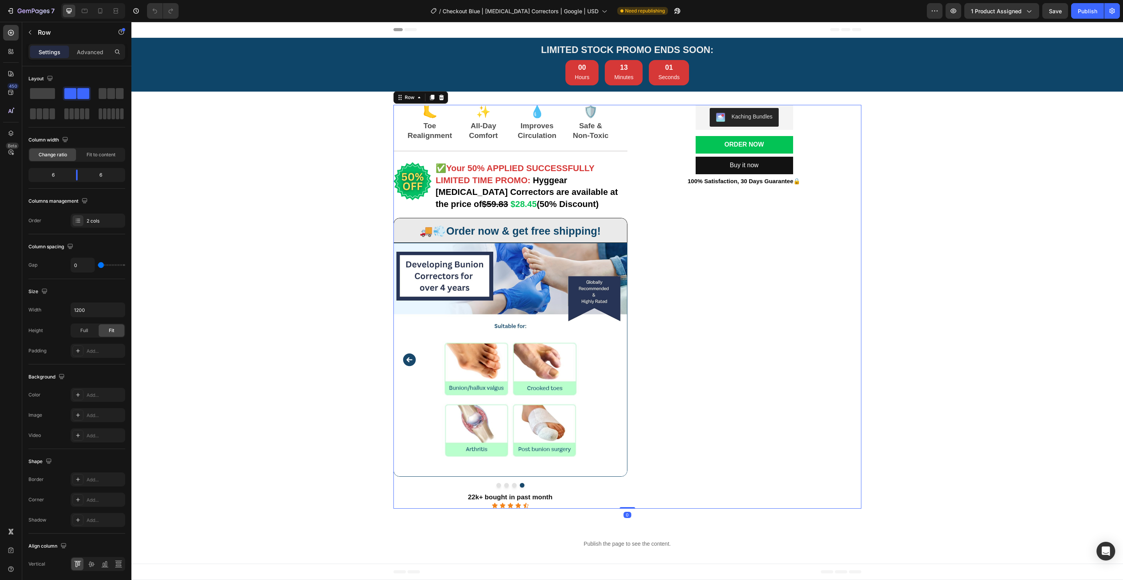
click at [684, 306] on div "Kaching Bundles Kaching Bundles Order Now Add to Cart Buy it now Dynamic Checko…" at bounding box center [744, 307] width 234 height 404
click at [409, 361] on icon "Carousel Back Arrow" at bounding box center [409, 360] width 13 height 13
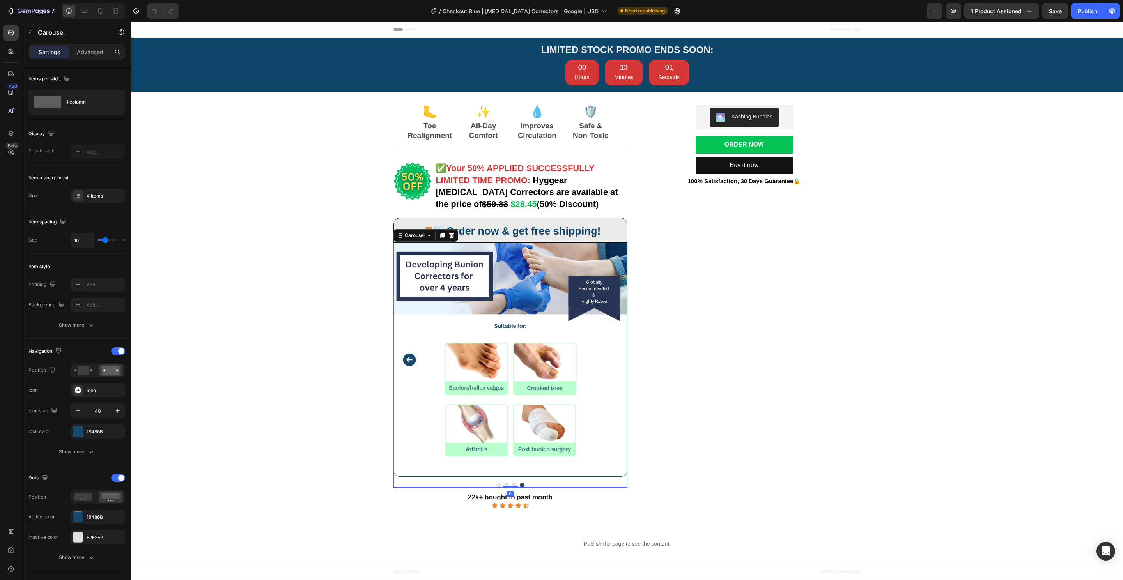
click at [407, 361] on icon "Carousel Back Arrow" at bounding box center [409, 360] width 13 height 13
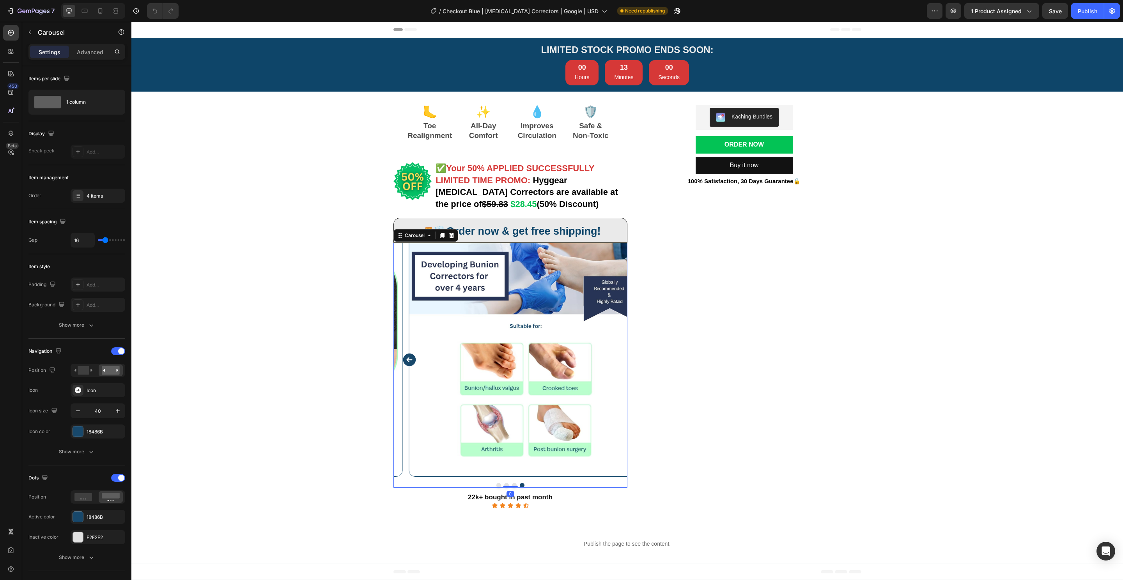
click at [407, 361] on icon "Carousel Back Arrow" at bounding box center [409, 360] width 13 height 13
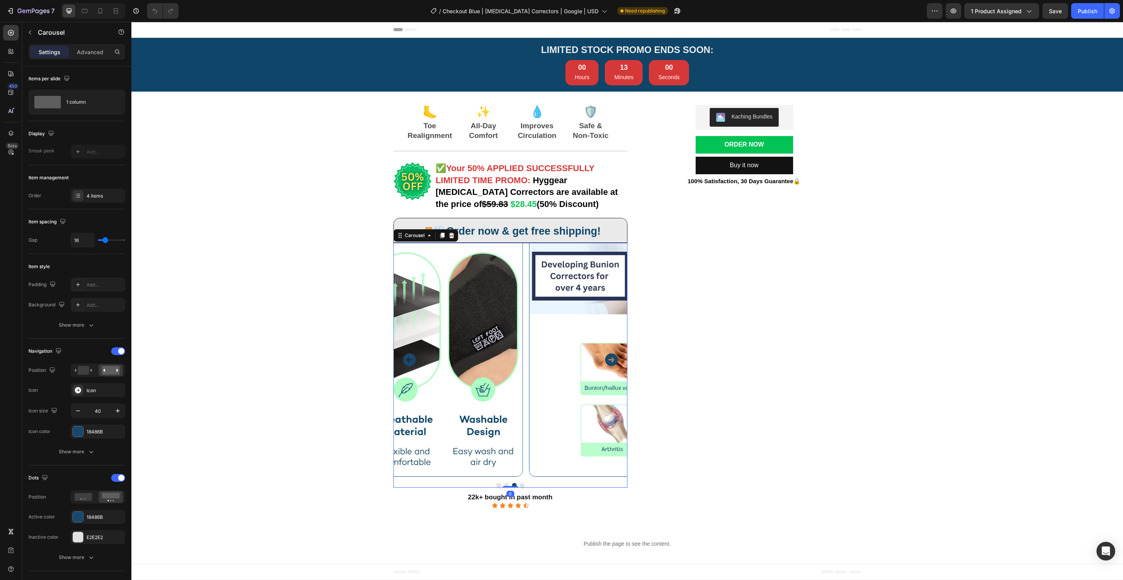
click at [407, 361] on icon "Carousel Back Arrow" at bounding box center [409, 360] width 13 height 13
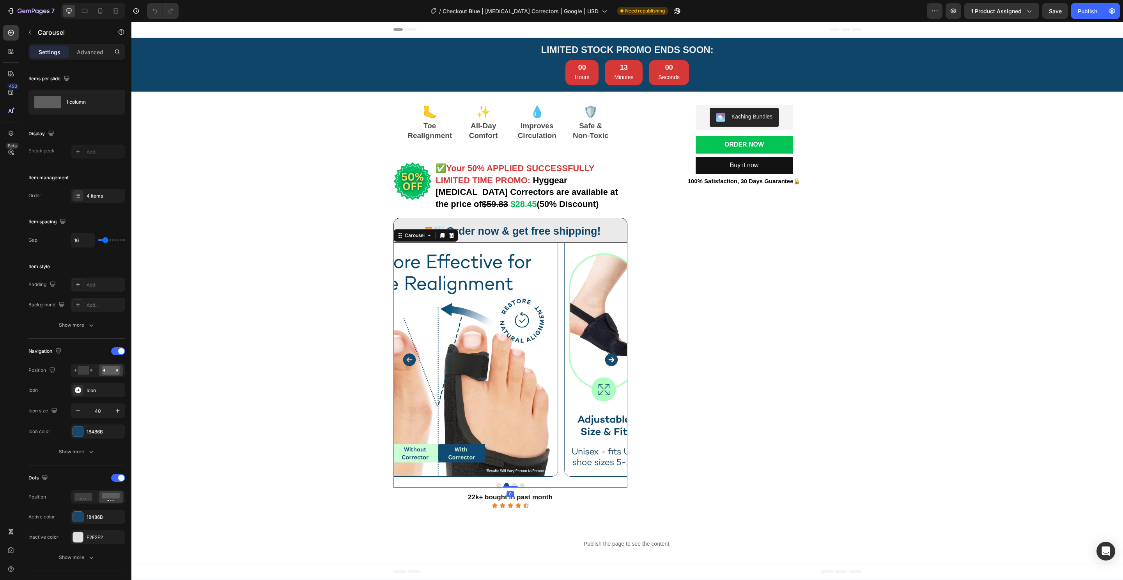
drag, startPoint x: 407, startPoint y: 361, endPoint x: 422, endPoint y: 357, distance: 16.0
click at [406, 361] on icon "Carousel Back Arrow" at bounding box center [409, 360] width 13 height 13
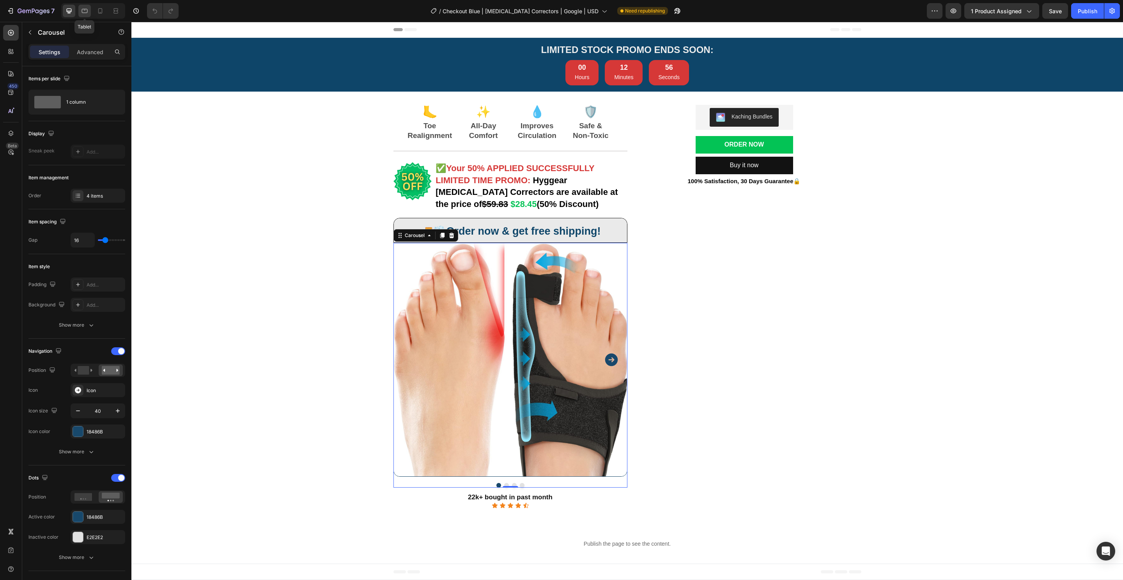
click at [82, 17] on div at bounding box center [84, 11] width 12 height 12
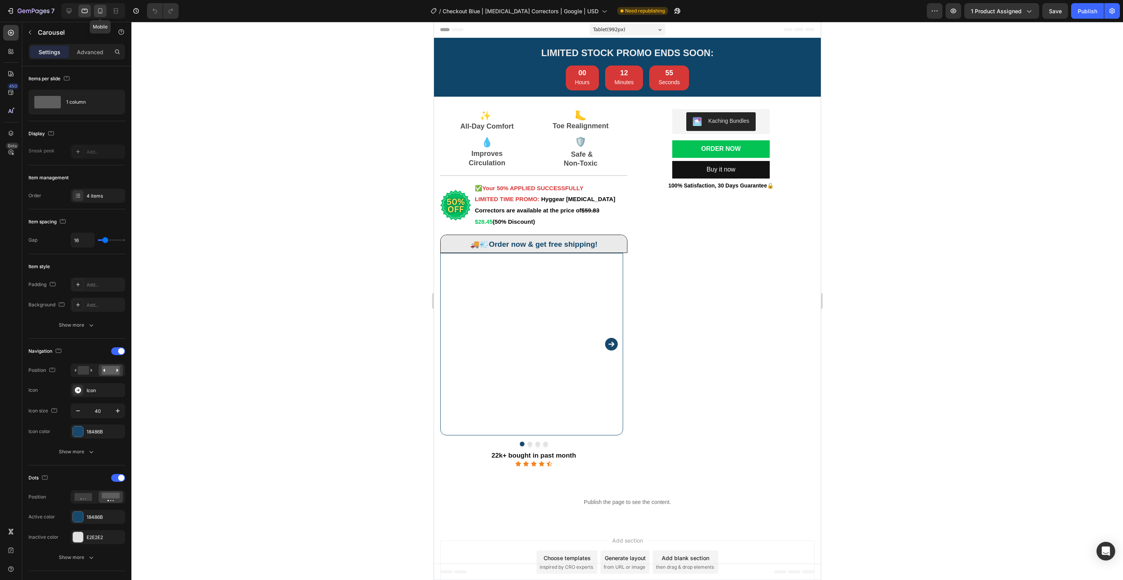
click at [96, 9] on icon at bounding box center [100, 11] width 8 height 8
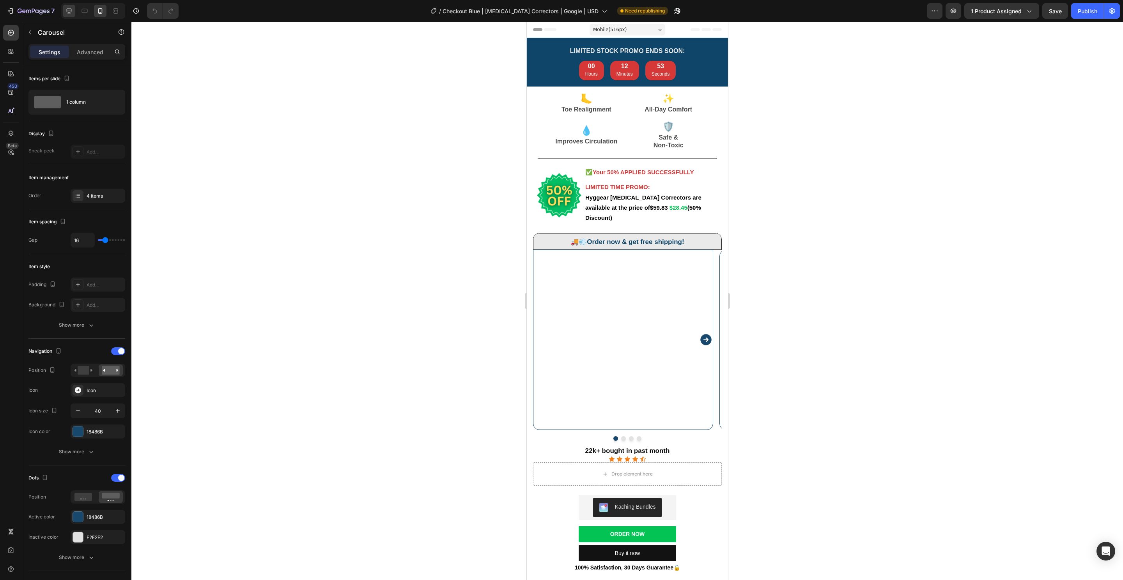
click at [68, 16] on div at bounding box center [69, 11] width 12 height 12
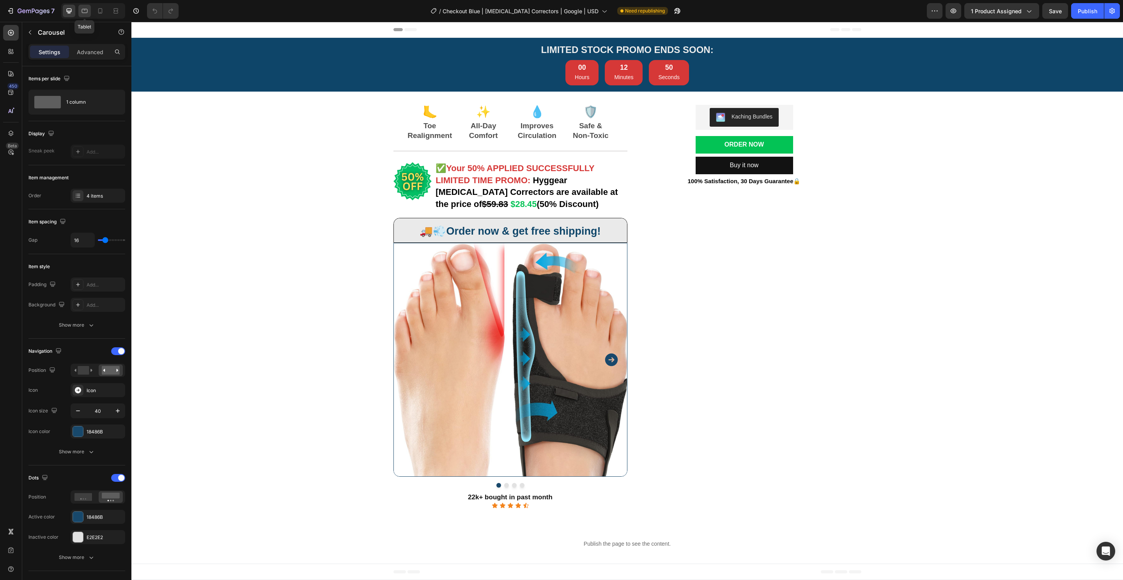
click at [87, 11] on icon at bounding box center [85, 11] width 8 height 8
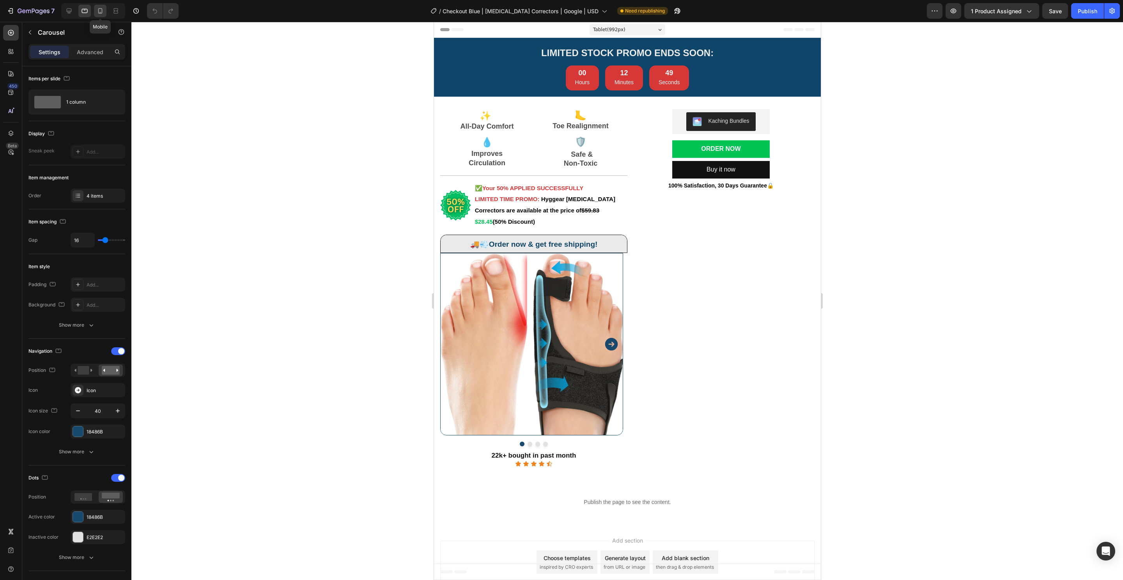
click at [94, 11] on div at bounding box center [100, 11] width 12 height 12
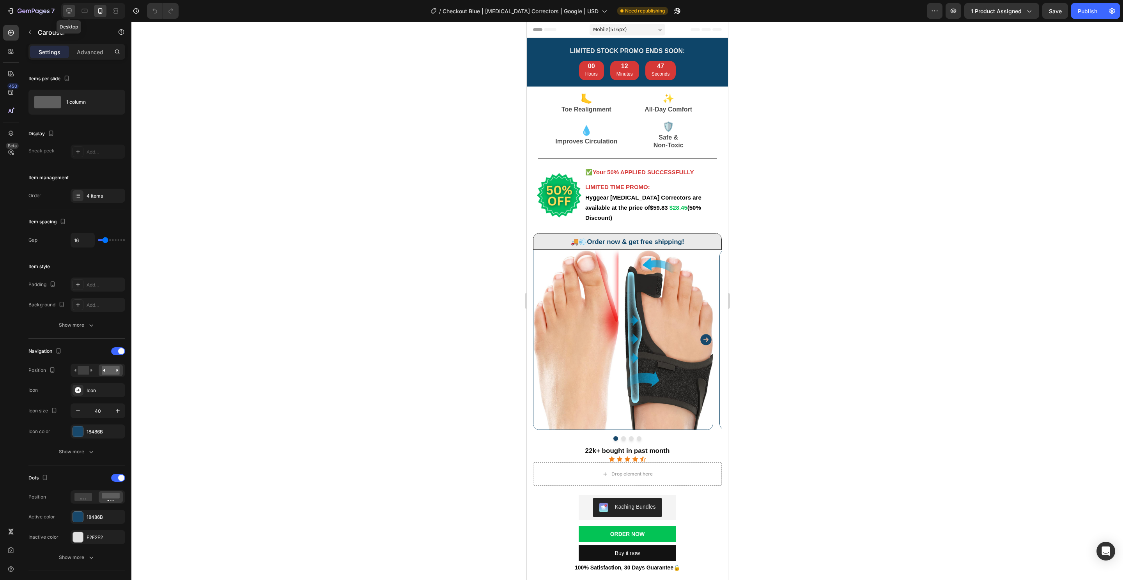
click at [70, 14] on icon at bounding box center [69, 11] width 8 height 8
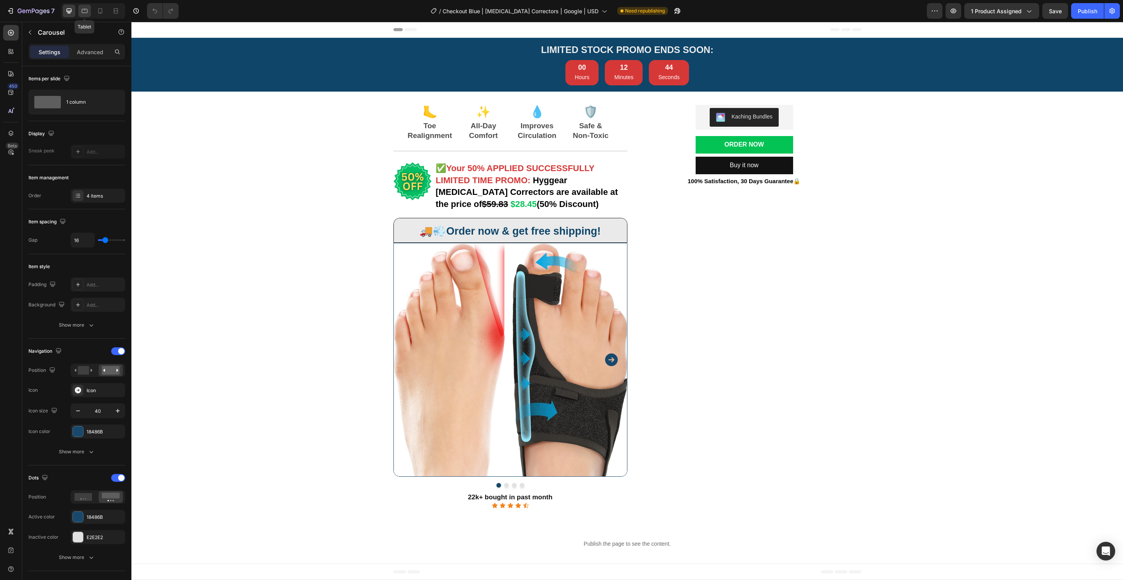
click at [83, 9] on icon at bounding box center [85, 11] width 8 height 8
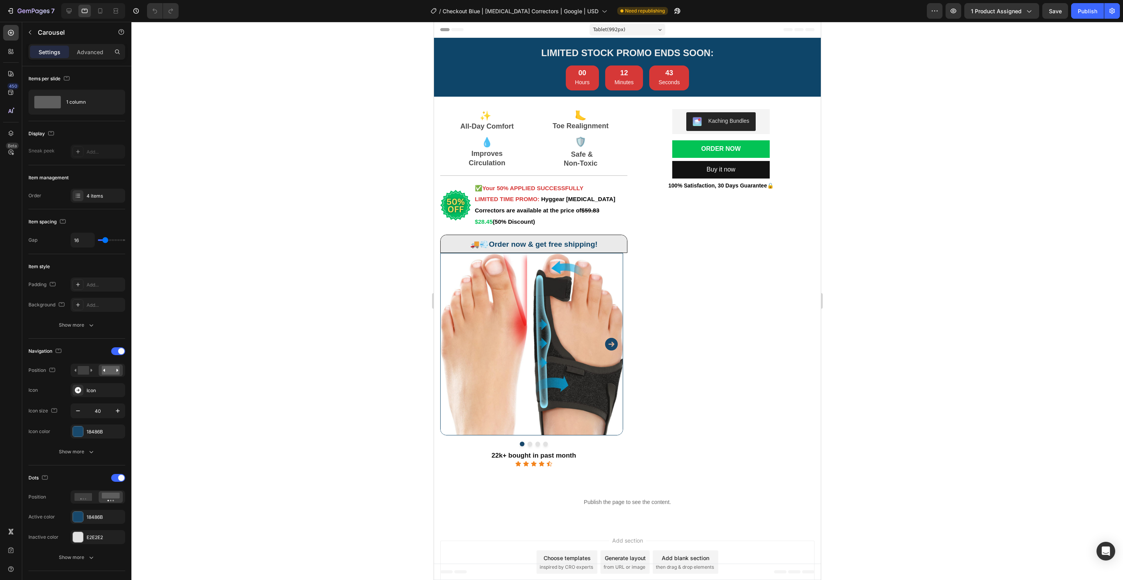
click at [106, 12] on div at bounding box center [93, 11] width 64 height 16
click at [105, 12] on div at bounding box center [100, 11] width 12 height 12
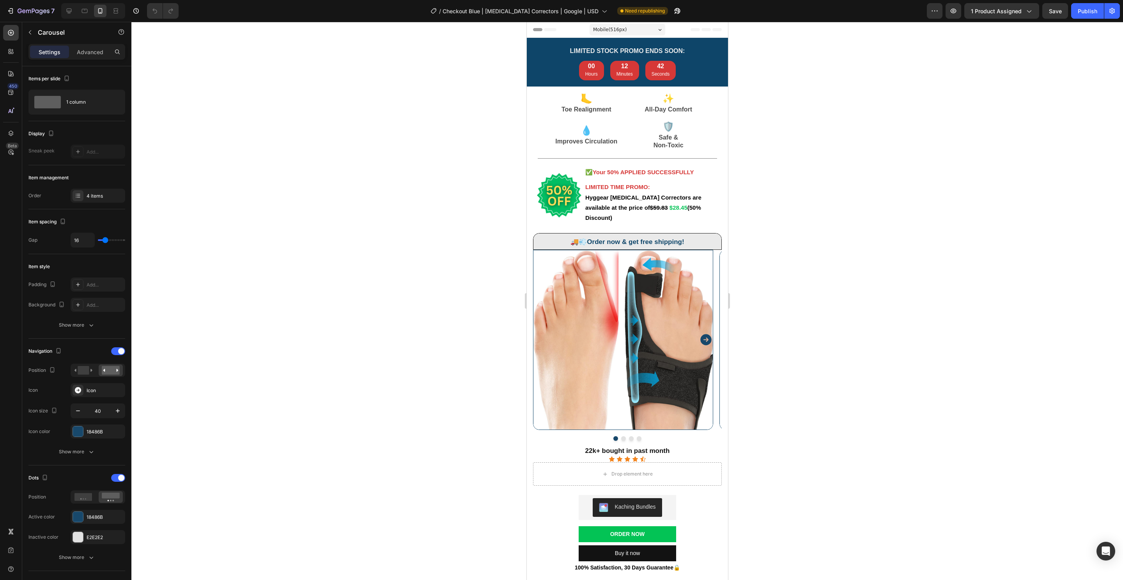
click at [62, 11] on div at bounding box center [93, 11] width 64 height 16
click at [80, 12] on div at bounding box center [84, 11] width 12 height 12
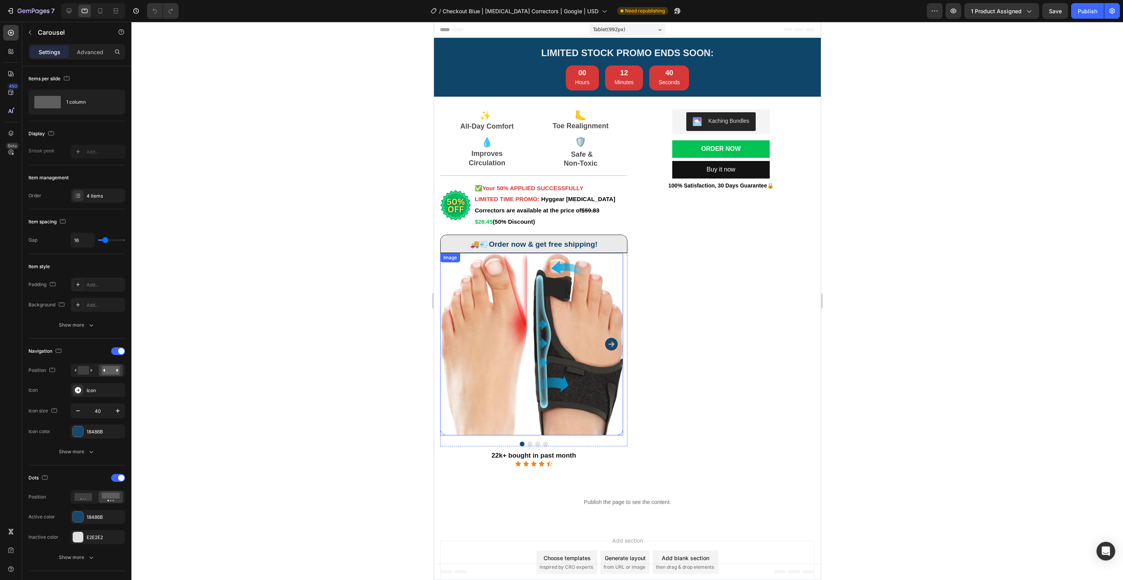
click at [557, 309] on img at bounding box center [531, 344] width 183 height 183
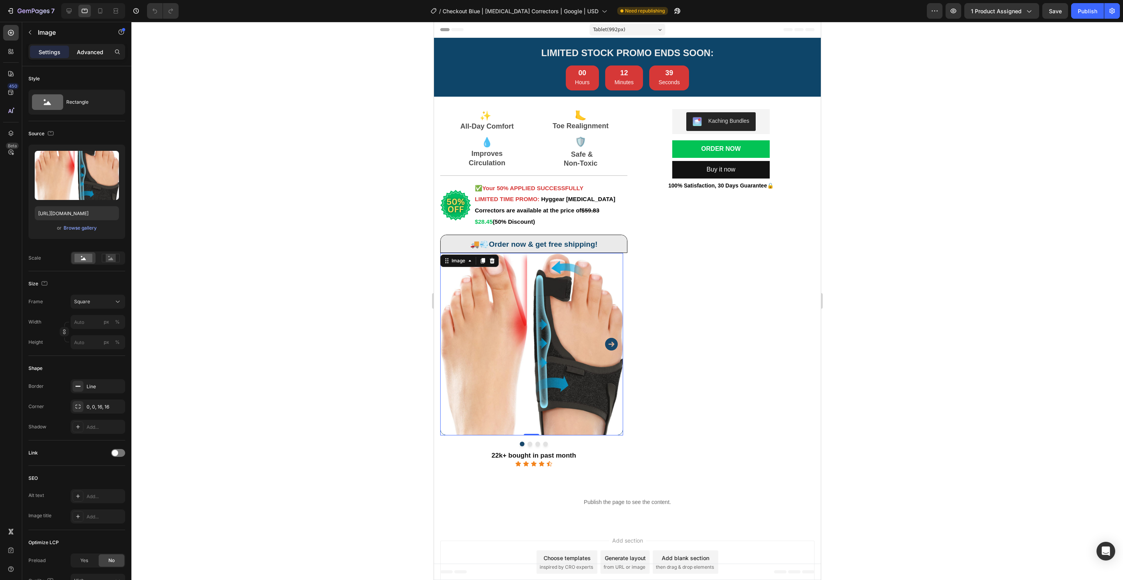
click at [78, 57] on div "Advanced" at bounding box center [90, 52] width 39 height 12
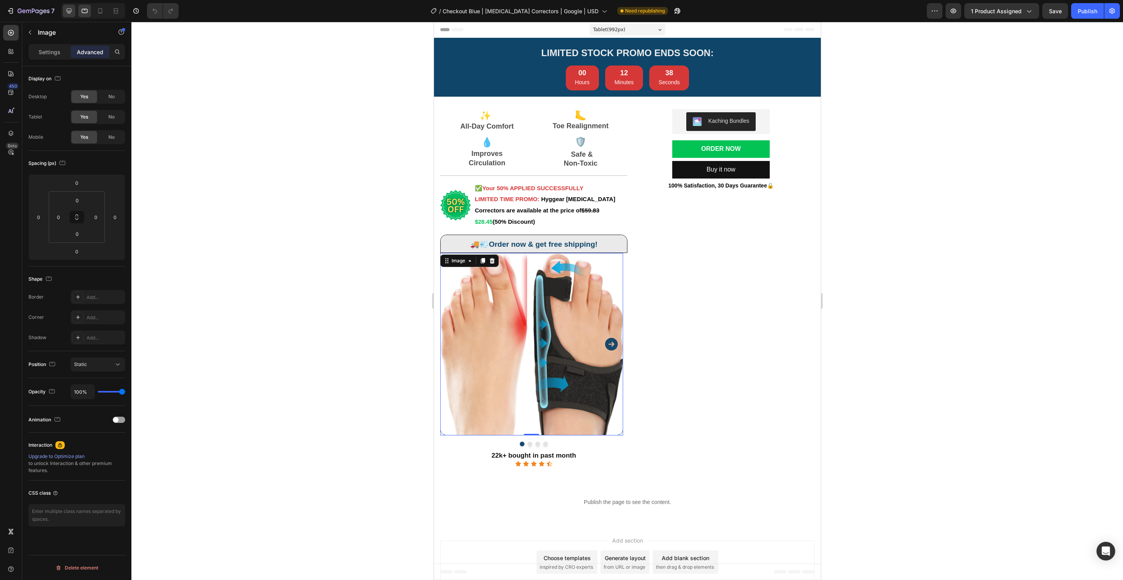
click at [69, 15] on div at bounding box center [69, 11] width 12 height 12
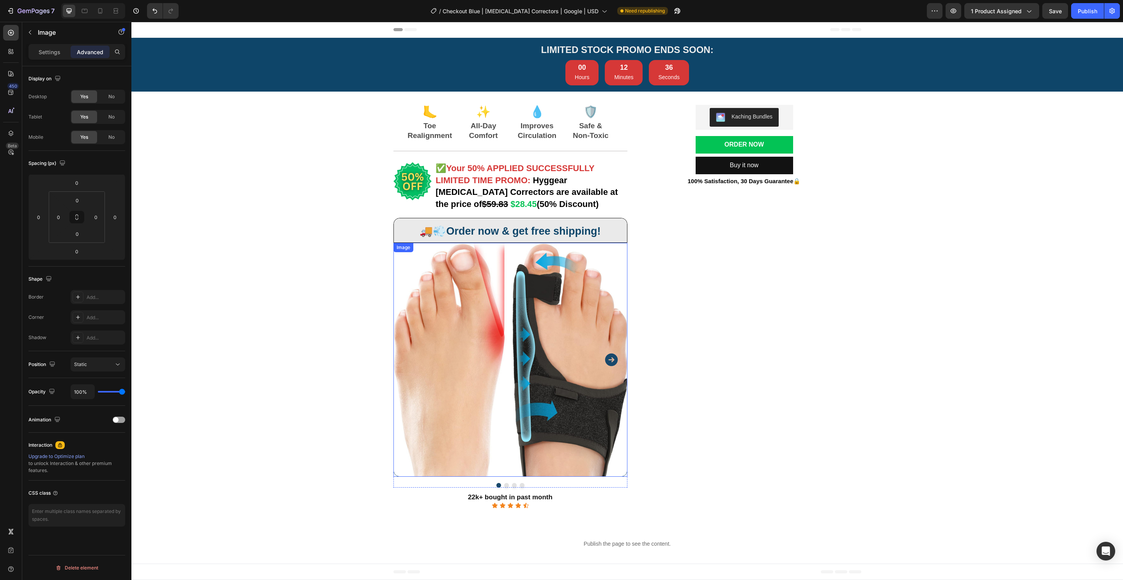
click at [554, 285] on img at bounding box center [510, 360] width 234 height 234
click at [307, 266] on div "LIMITED STOCK PROMO ENDS SOON: Heading LIMITED STOCK PROMO ENDS SOON: Heading 0…" at bounding box center [626, 302] width 991 height 529
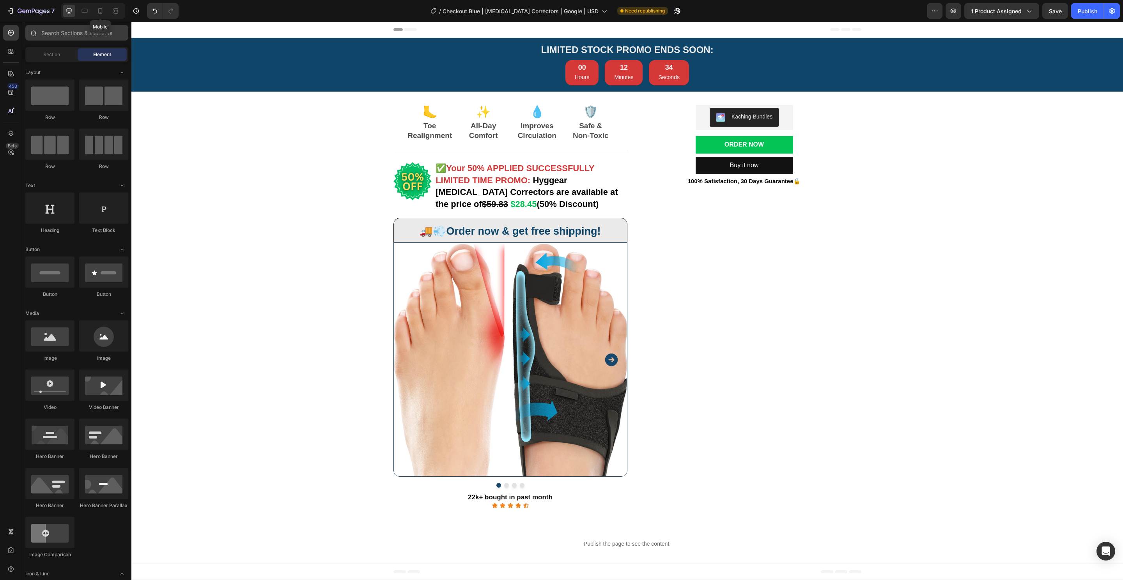
drag, startPoint x: 95, startPoint y: 12, endPoint x: 122, endPoint y: 29, distance: 32.6
click at [95, 12] on div at bounding box center [100, 11] width 12 height 12
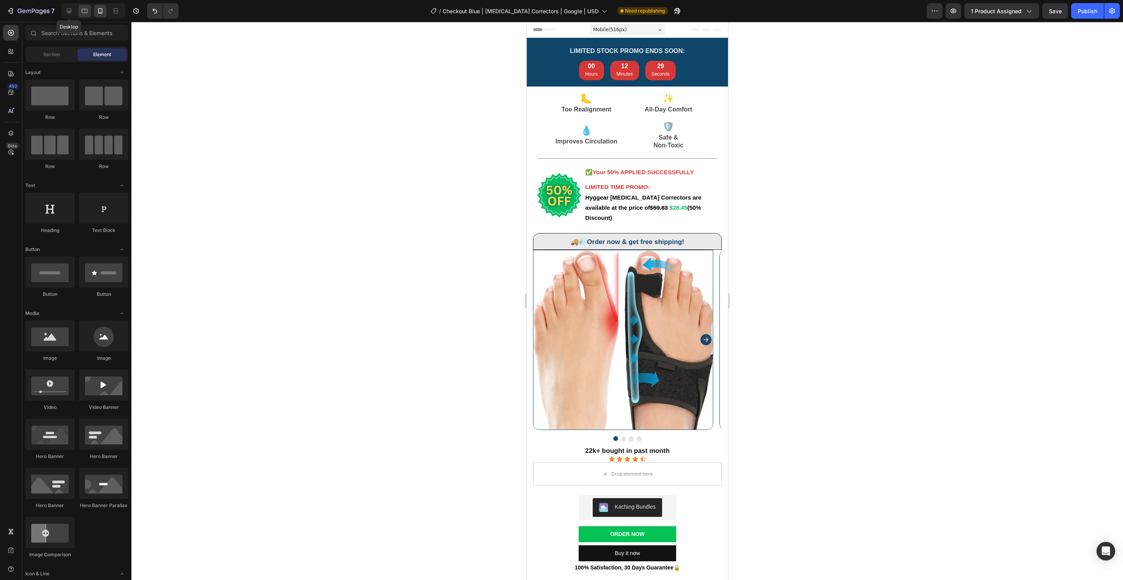
drag, startPoint x: 69, startPoint y: 8, endPoint x: 83, endPoint y: 12, distance: 14.6
click at [69, 9] on icon at bounding box center [69, 11] width 5 height 5
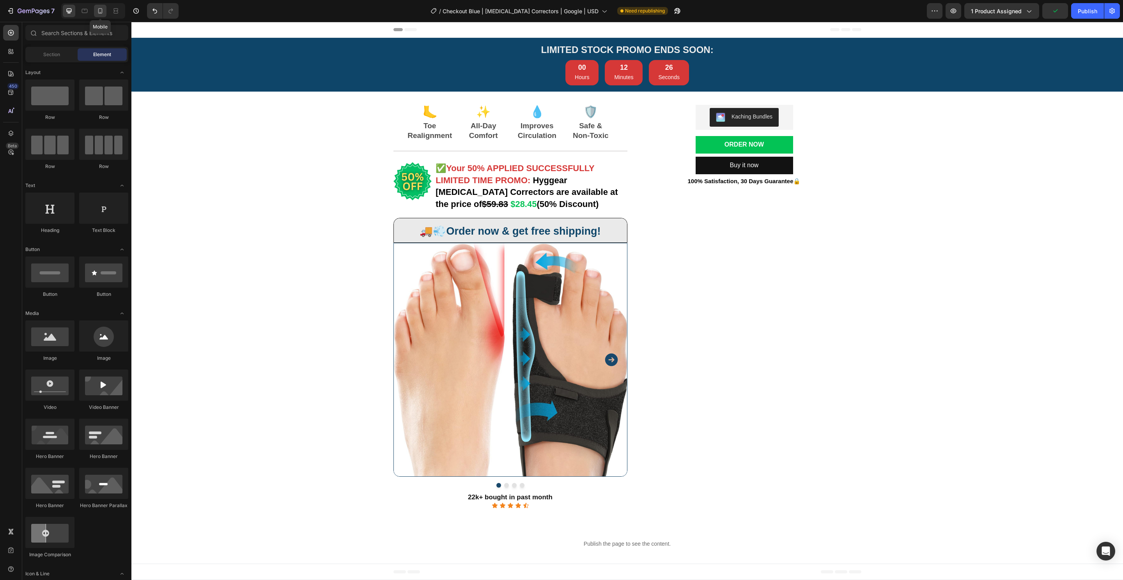
click at [103, 11] on icon at bounding box center [100, 11] width 8 height 8
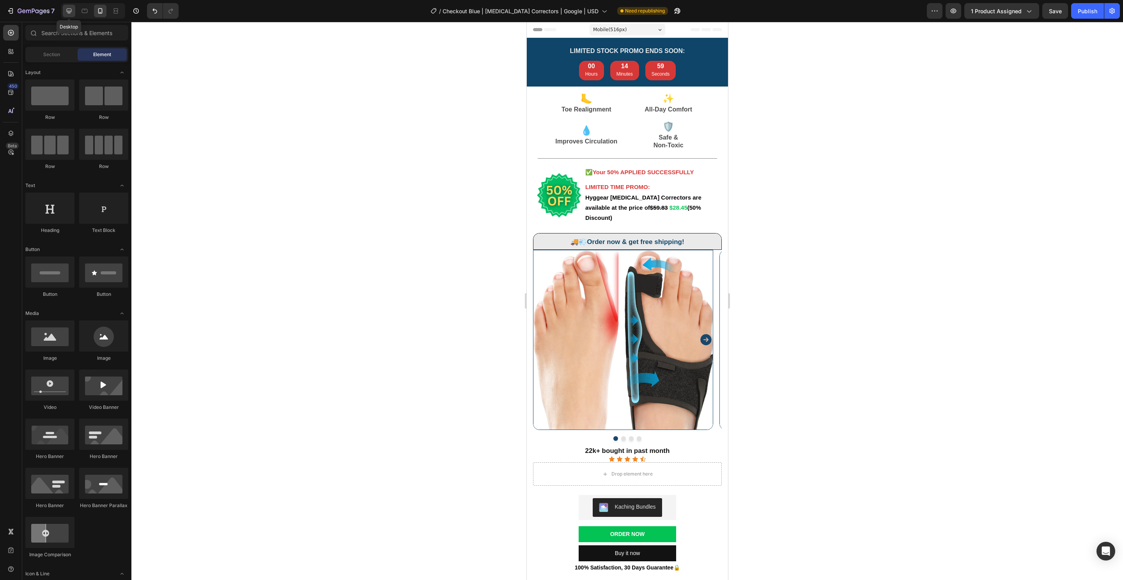
click at [64, 13] on div at bounding box center [69, 11] width 12 height 12
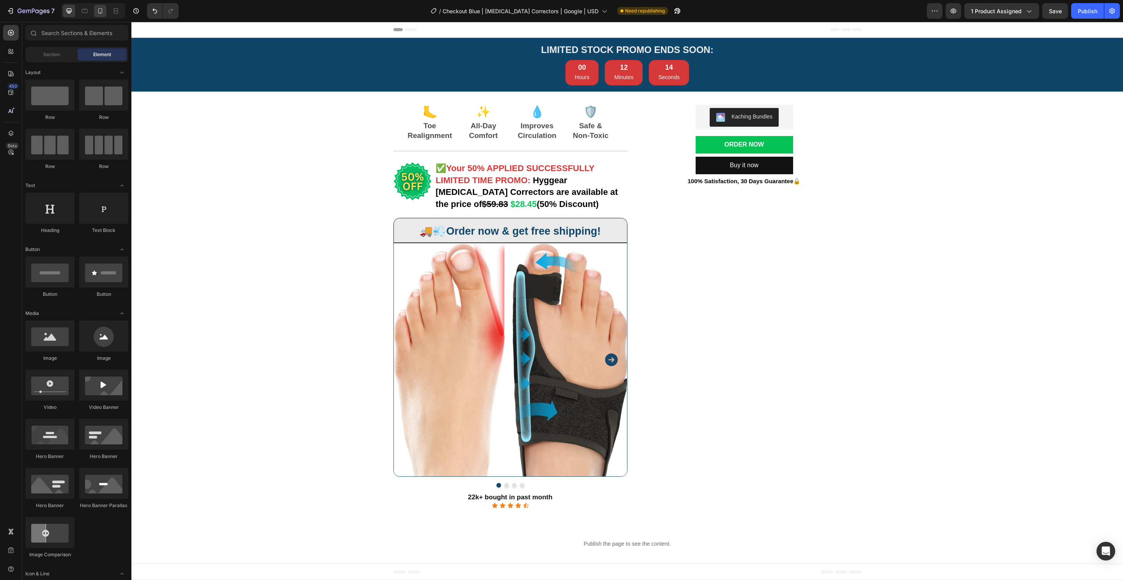
click at [105, 11] on div at bounding box center [100, 11] width 12 height 12
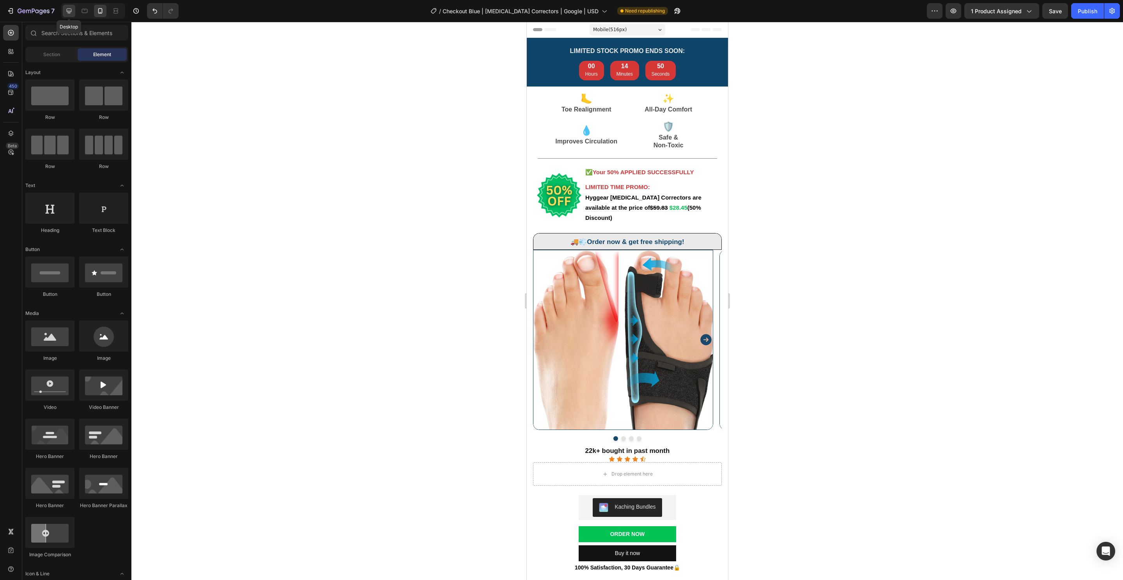
click at [70, 10] on icon at bounding box center [69, 11] width 8 height 8
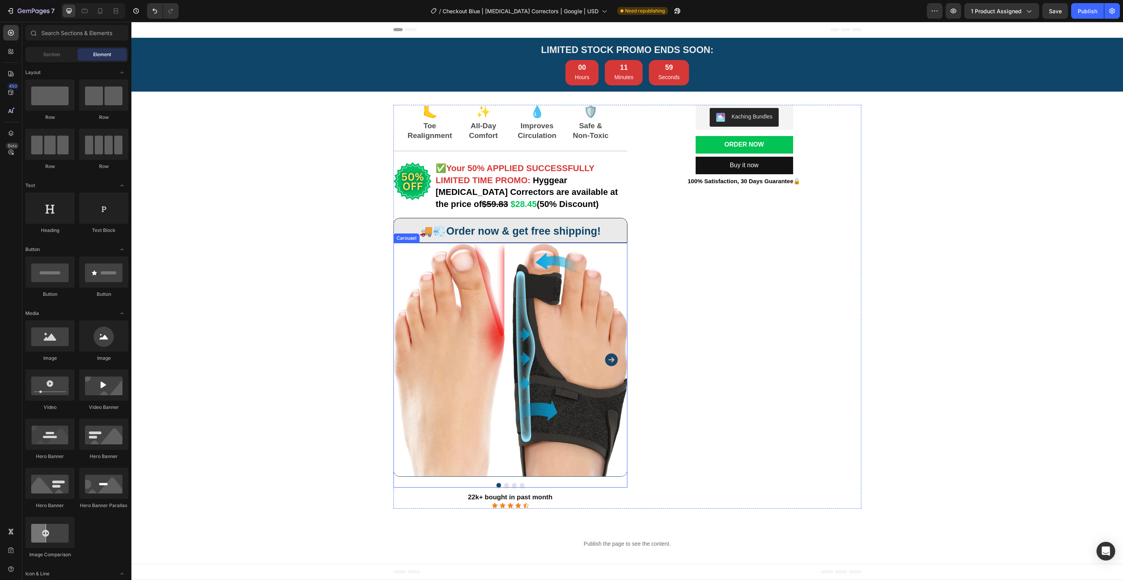
click at [607, 359] on icon "Carousel Next Arrow" at bounding box center [611, 360] width 16 height 16
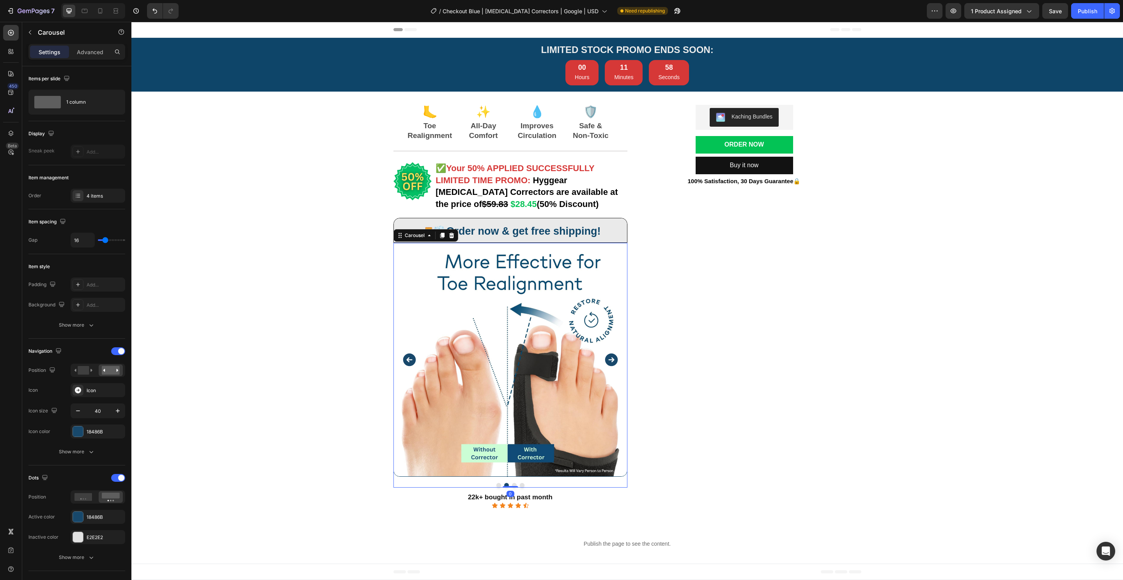
click at [607, 359] on icon "Carousel Next Arrow" at bounding box center [611, 360] width 16 height 16
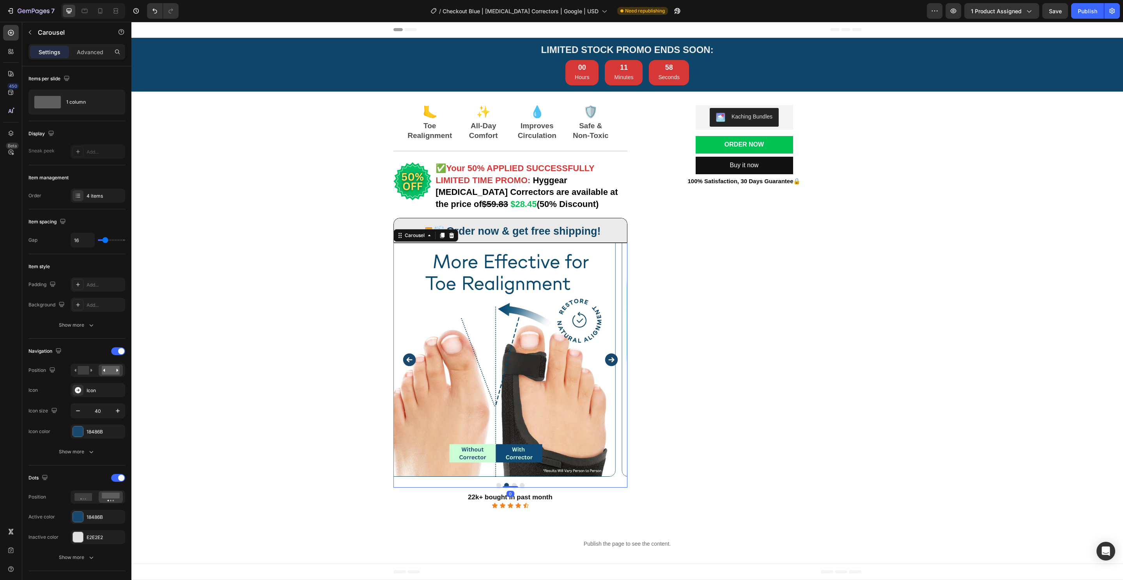
click at [607, 359] on icon "Carousel Next Arrow" at bounding box center [611, 360] width 16 height 16
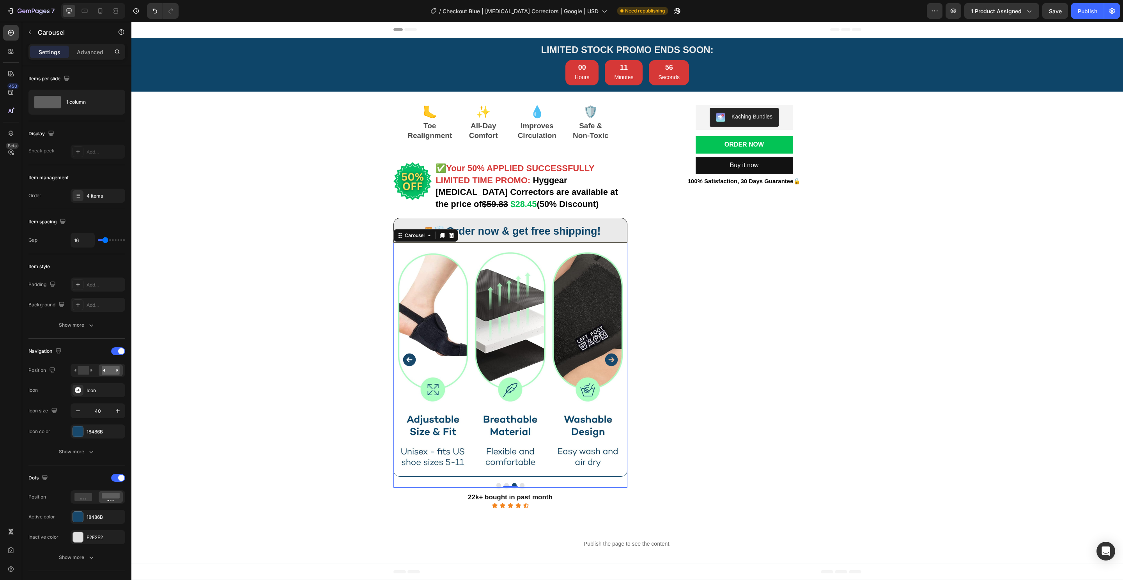
click at [400, 359] on button "Carousel Back Arrow" at bounding box center [409, 359] width 19 height 19
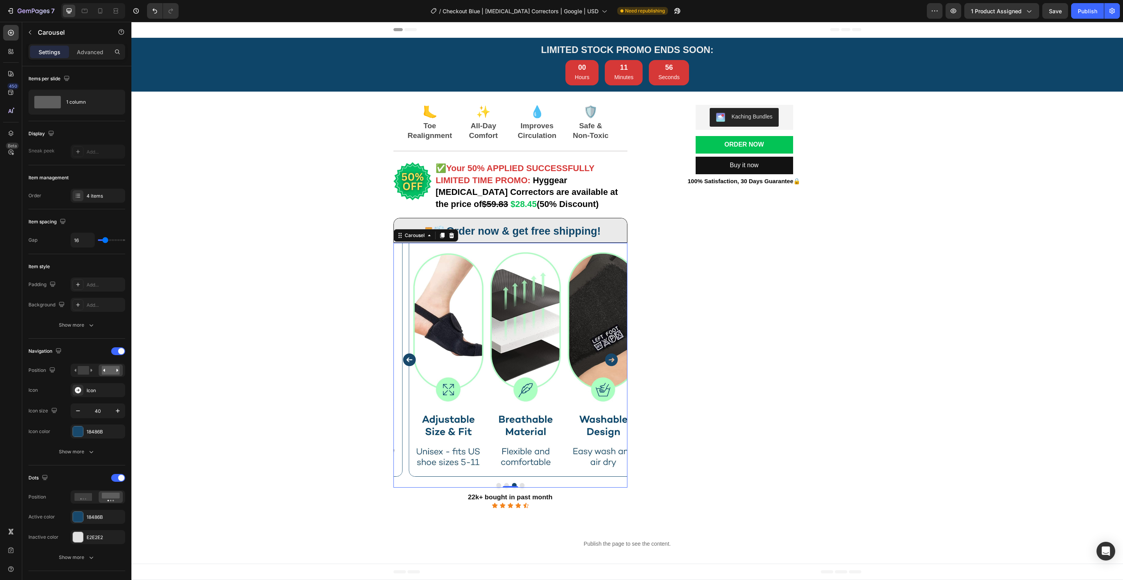
click at [405, 358] on icon "Carousel Back Arrow" at bounding box center [409, 360] width 13 height 13
click at [405, 359] on icon "Carousel Back Arrow" at bounding box center [409, 360] width 13 height 13
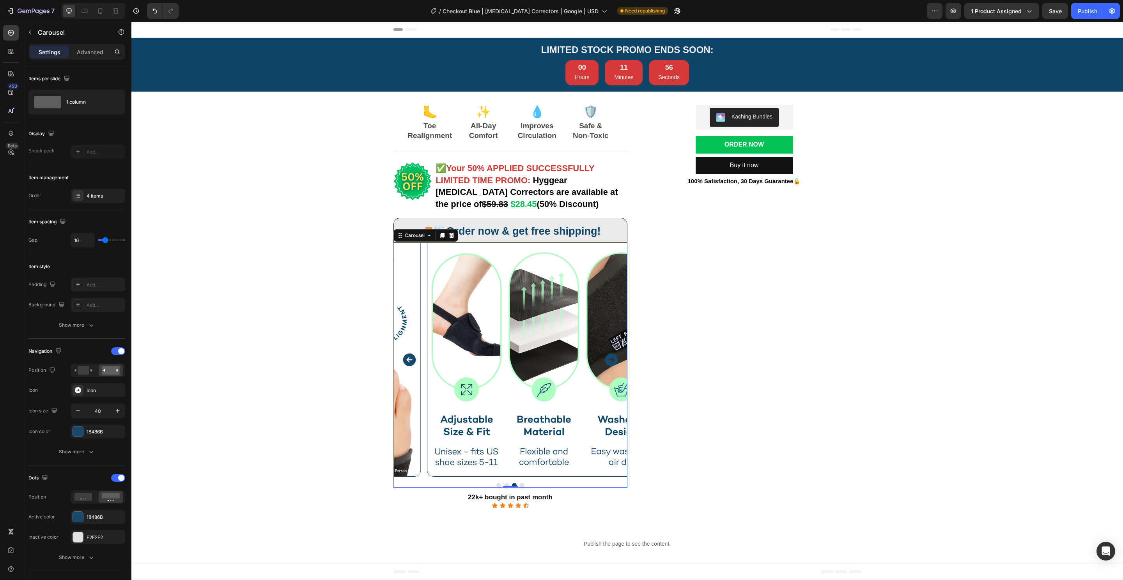
click at [405, 359] on icon "Carousel Back Arrow" at bounding box center [409, 360] width 13 height 13
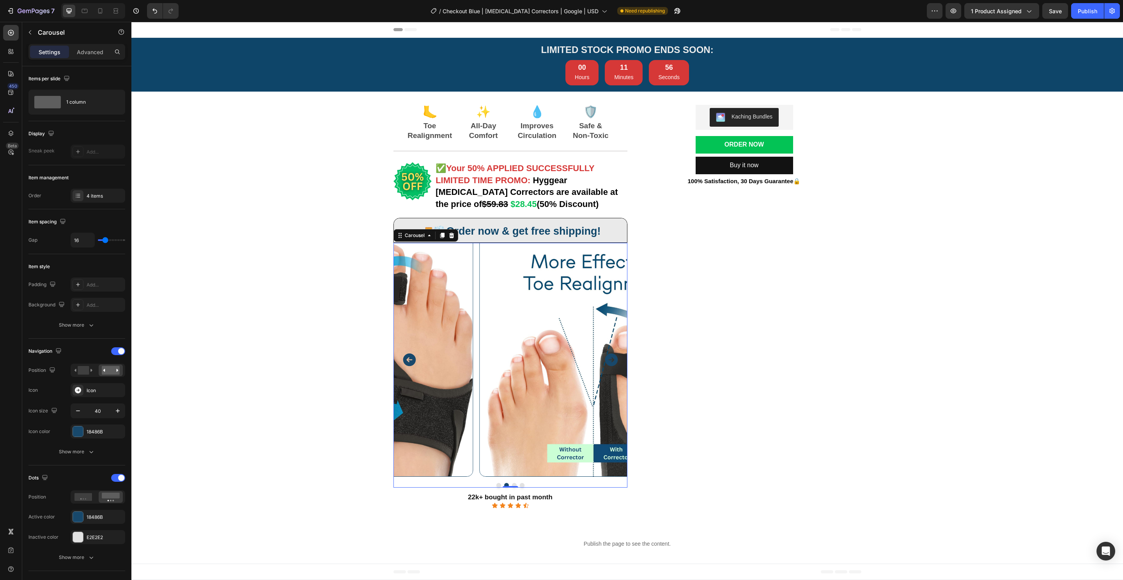
click at [404, 360] on img at bounding box center [356, 360] width 234 height 234
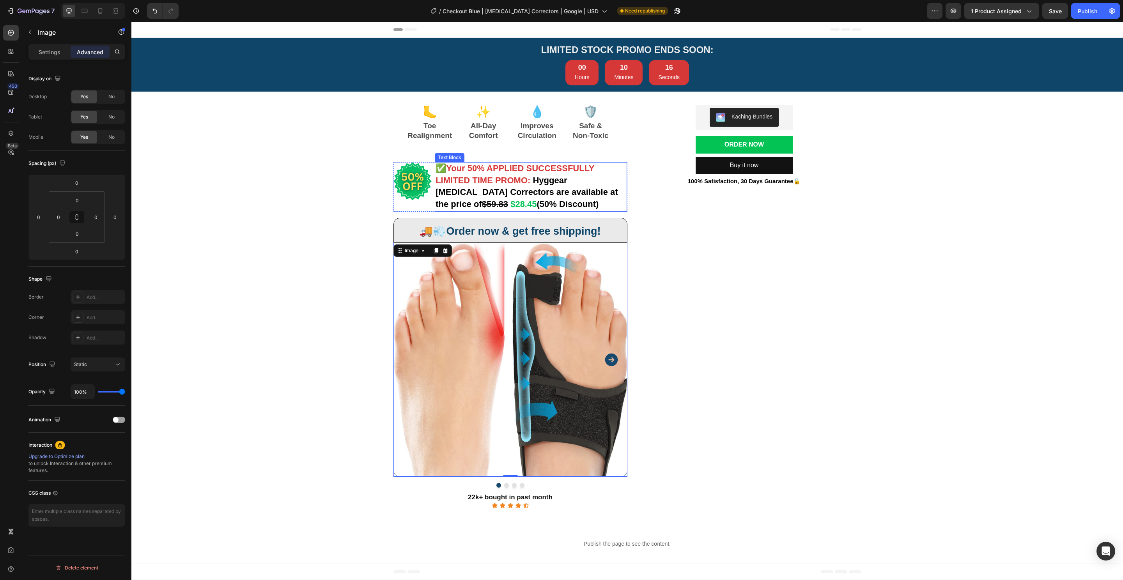
click at [560, 170] on strong "Your 50% APPLIED SUCCESSFULLY" at bounding box center [520, 168] width 149 height 10
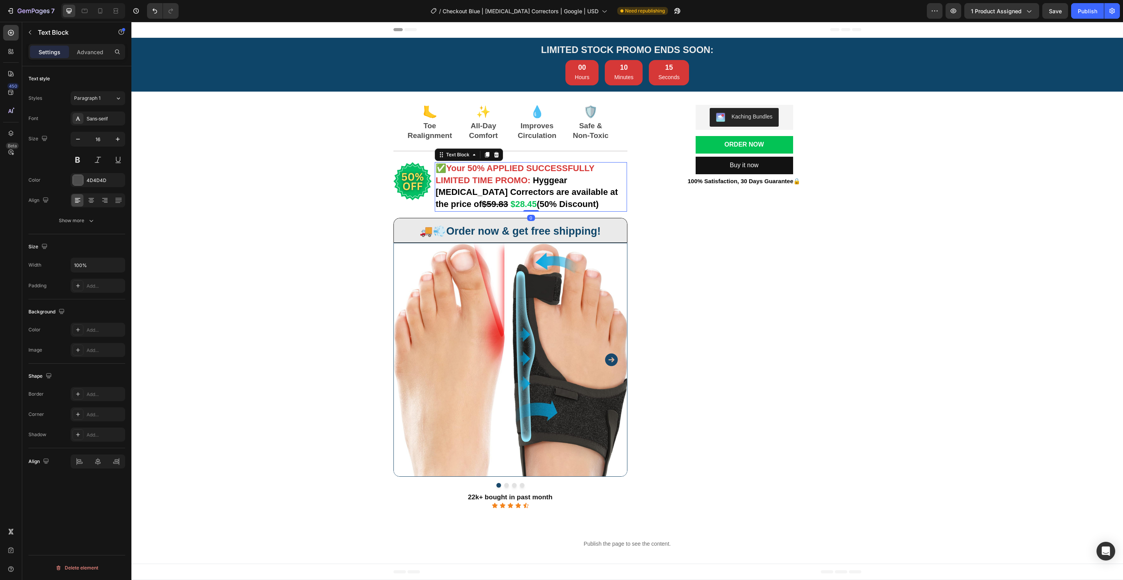
click at [336, 173] on div "LIMITED STOCK PROMO ENDS SOON: Heading LIMITED STOCK PROMO ENDS SOON: Heading 0…" at bounding box center [626, 302] width 991 height 529
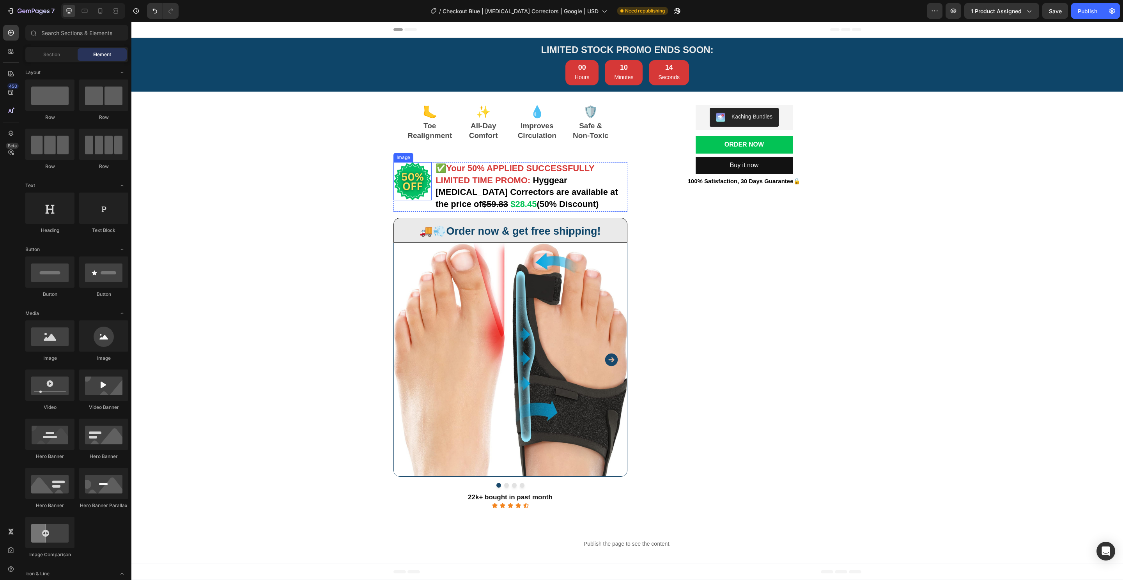
click at [411, 180] on img at bounding box center [412, 181] width 39 height 39
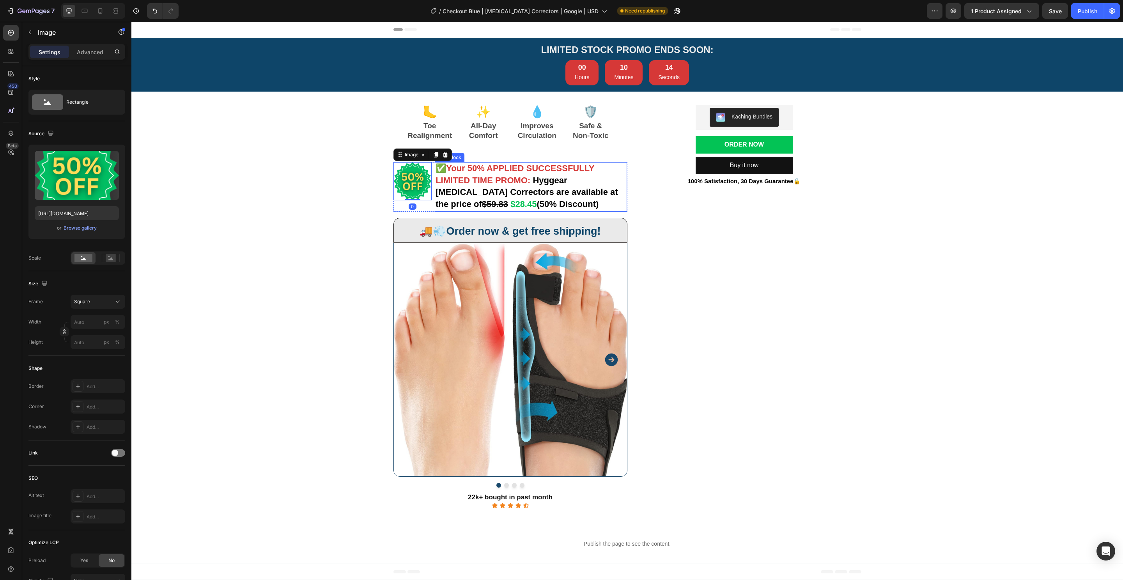
click at [497, 183] on strong "LIMITED TIME PROMO:" at bounding box center [482, 180] width 95 height 10
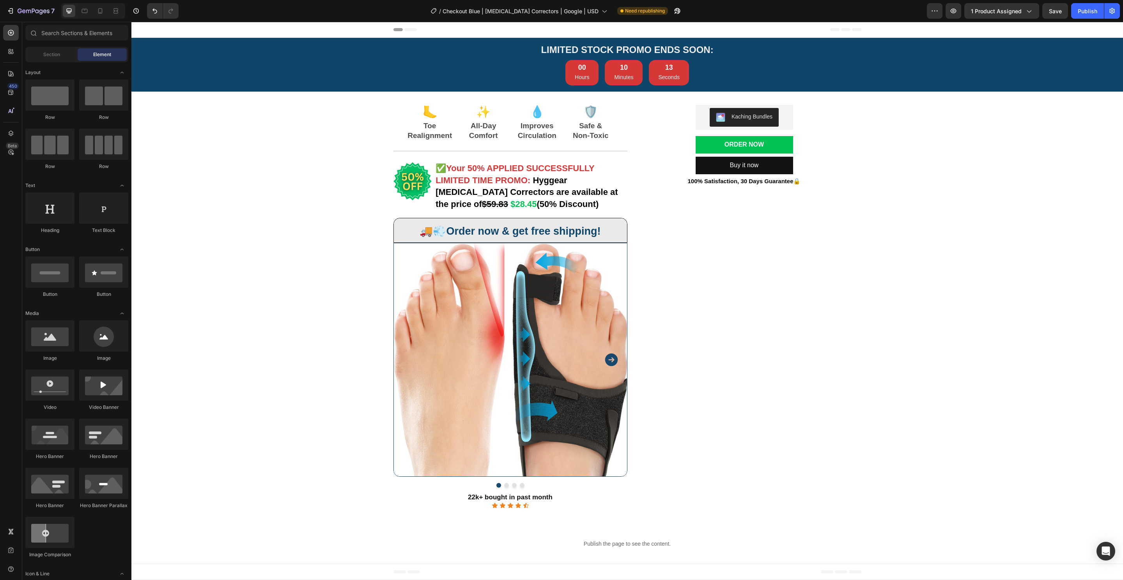
click at [318, 186] on div "LIMITED STOCK PROMO ENDS SOON: Heading LIMITED STOCK PROMO ENDS SOON: Heading 0…" at bounding box center [626, 302] width 991 height 529
click at [40, 14] on icon "button" at bounding box center [41, 11] width 4 height 5
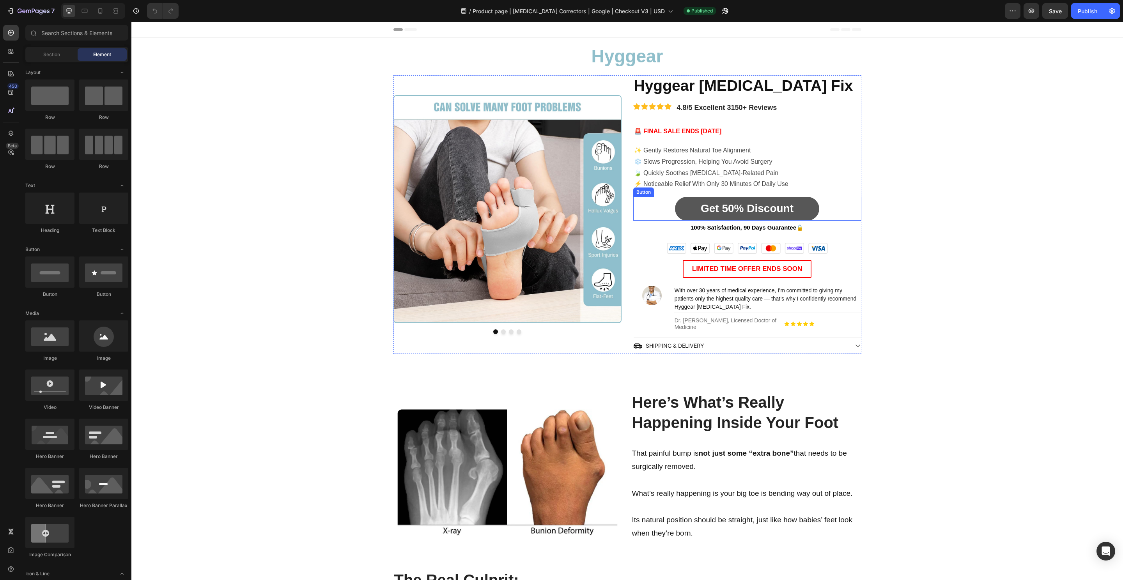
click at [676, 206] on link "Get 50% Discount" at bounding box center [747, 208] width 144 height 23
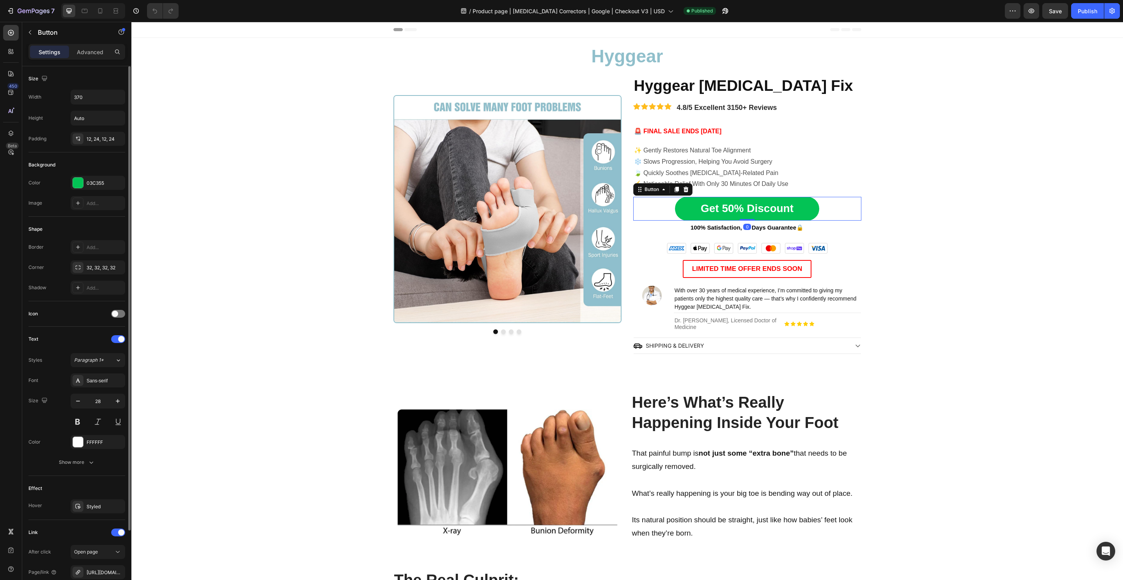
scroll to position [82, 0]
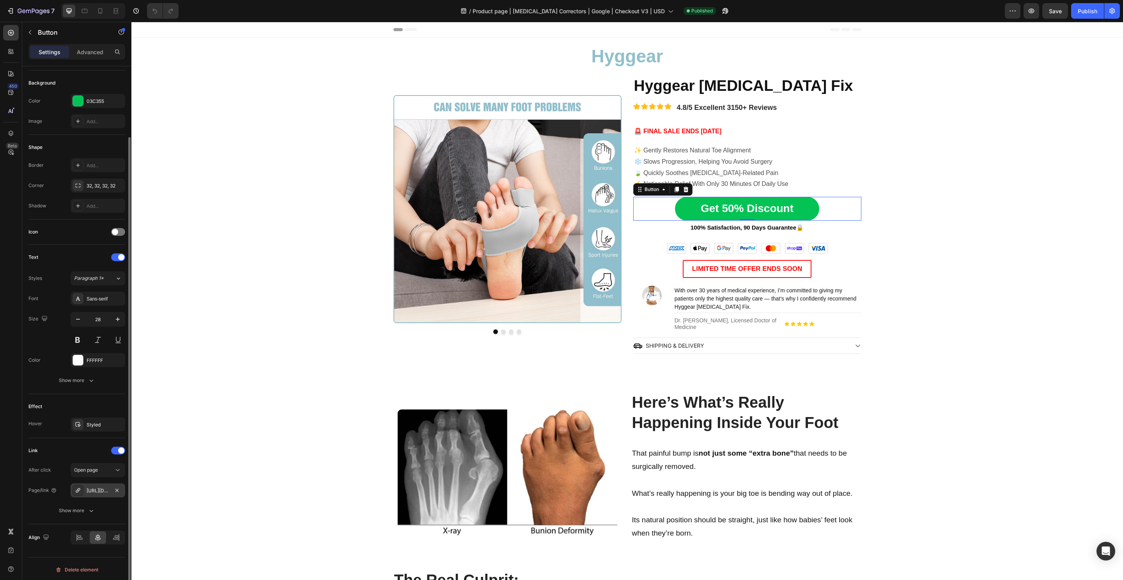
click at [93, 490] on div "https://hyggear.com/hyggear-big-toe-bunion-hallux-valgus-corrector-special-bund…" at bounding box center [98, 490] width 23 height 7
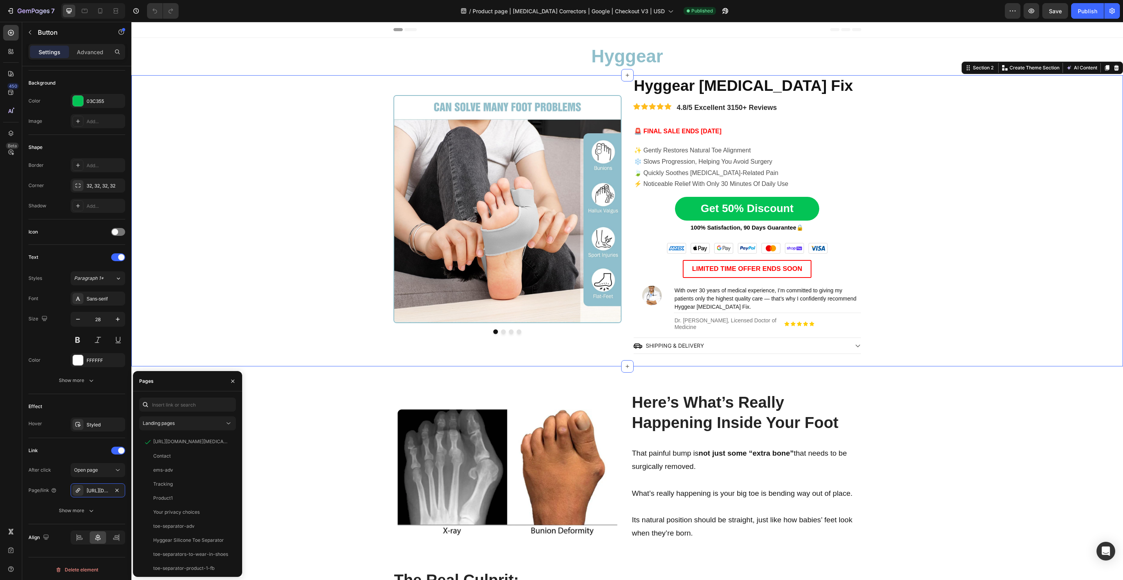
click at [999, 224] on div "Image Image Image Image Carousel Hyggear Bunion Fix Heading Icon Icon Icon Icon…" at bounding box center [626, 214] width 991 height 279
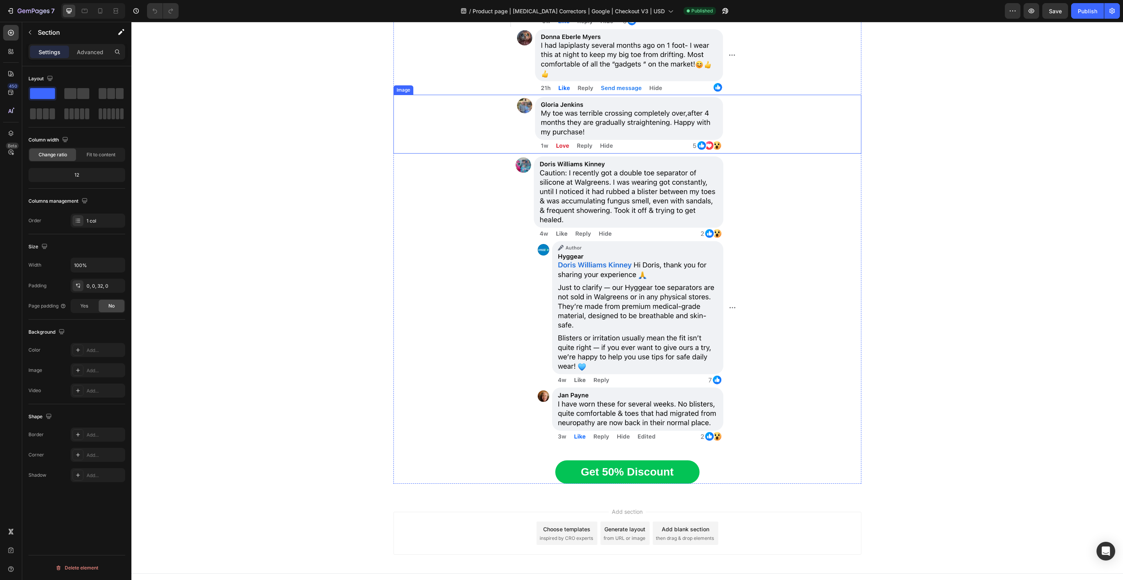
scroll to position [5645, 0]
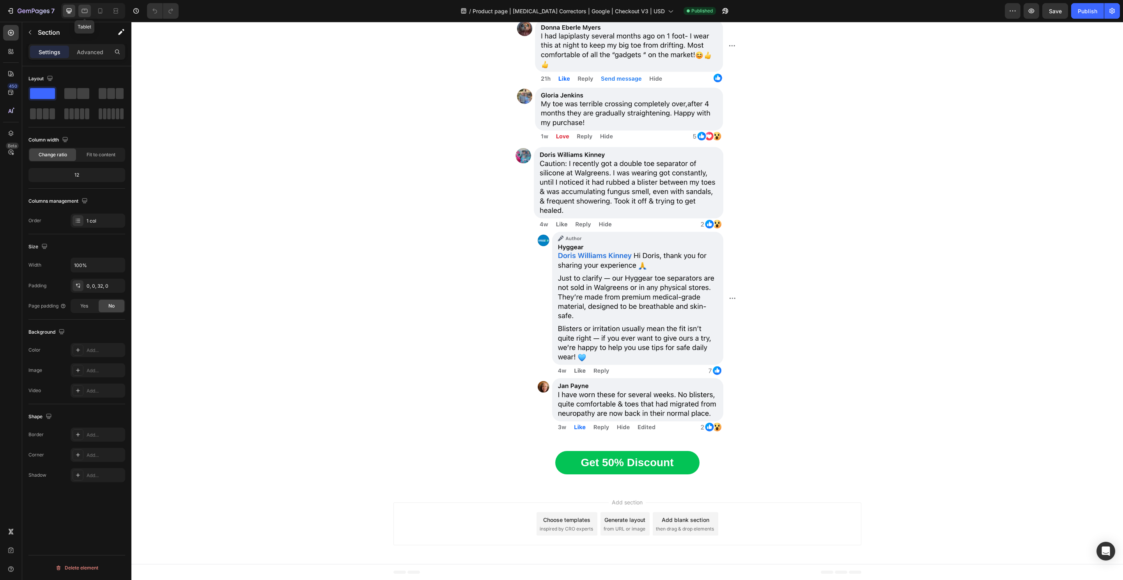
click at [85, 15] on div at bounding box center [84, 11] width 12 height 12
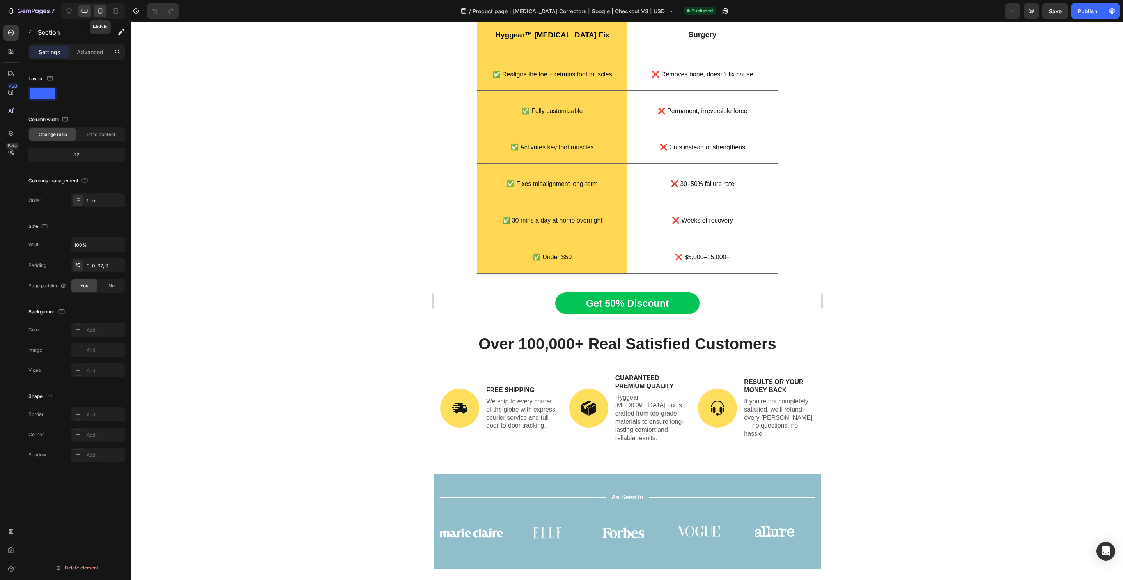
click at [97, 12] on icon at bounding box center [100, 11] width 8 height 8
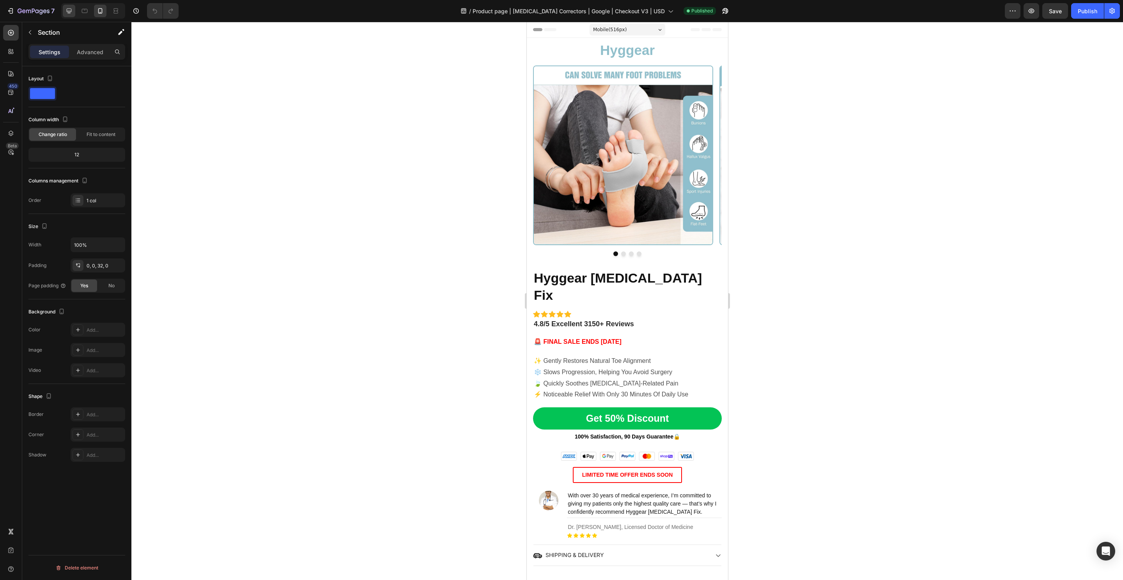
click at [71, 7] on icon at bounding box center [69, 11] width 8 height 8
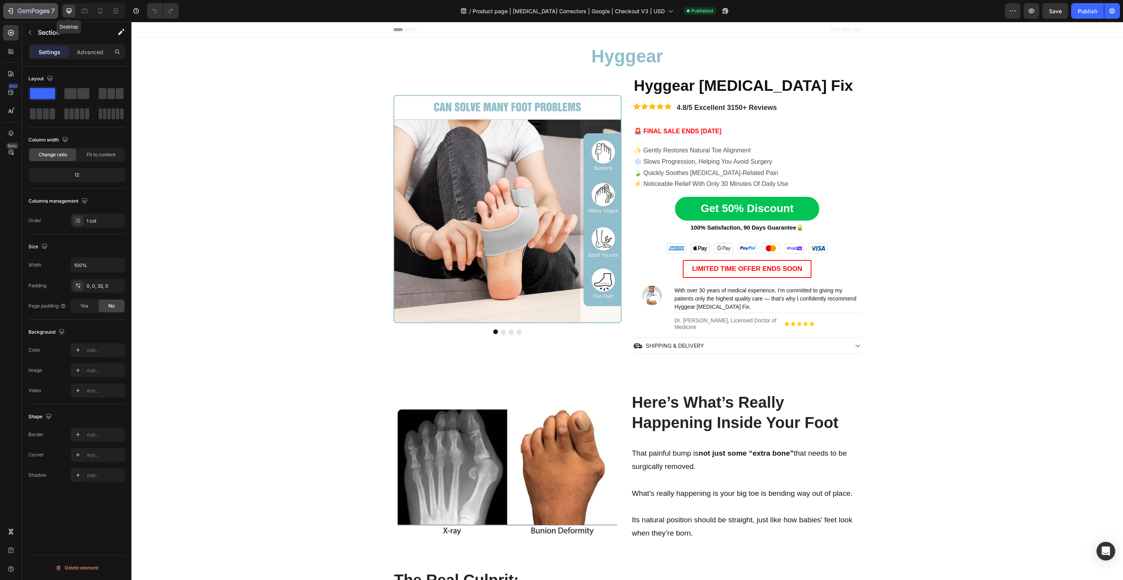
scroll to position [26, 0]
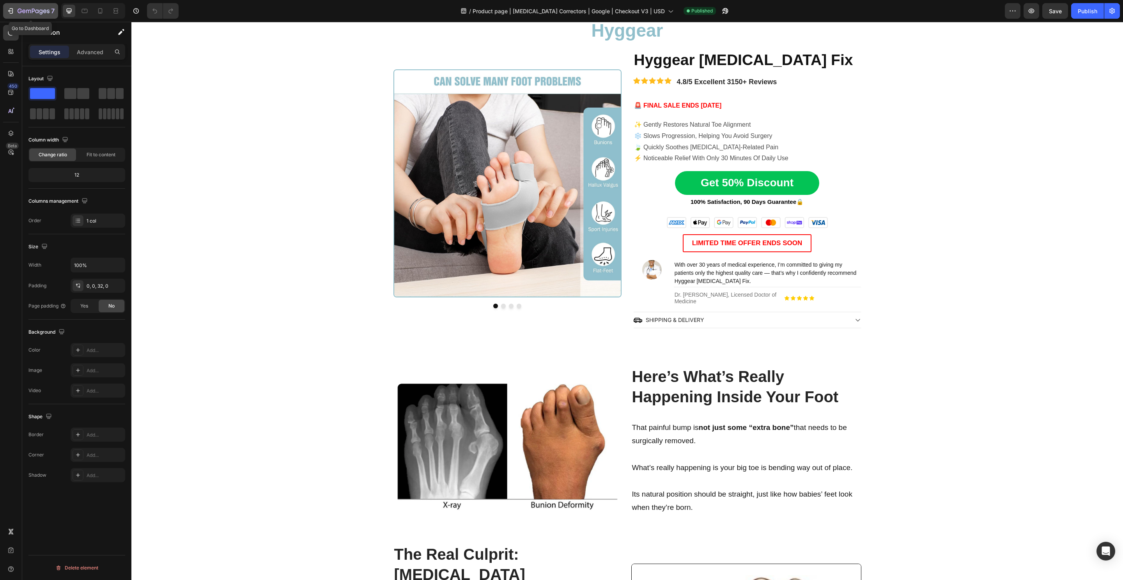
click at [42, 7] on div "7" at bounding box center [36, 10] width 37 height 9
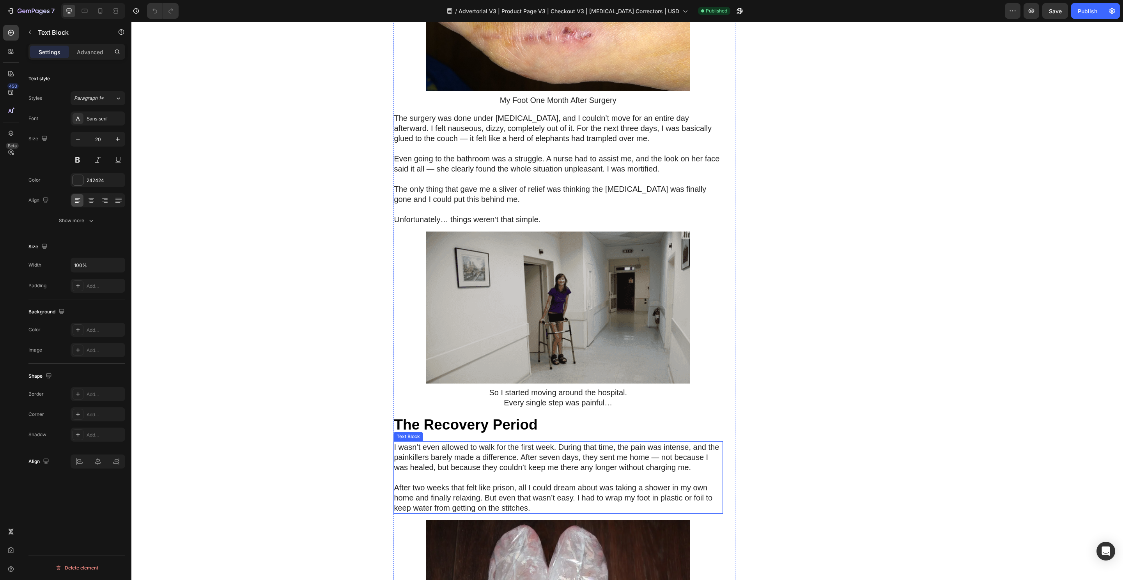
click at [508, 483] on p "After two weeks that felt like prison, all I could dream about was taking a sho…" at bounding box center [558, 498] width 328 height 30
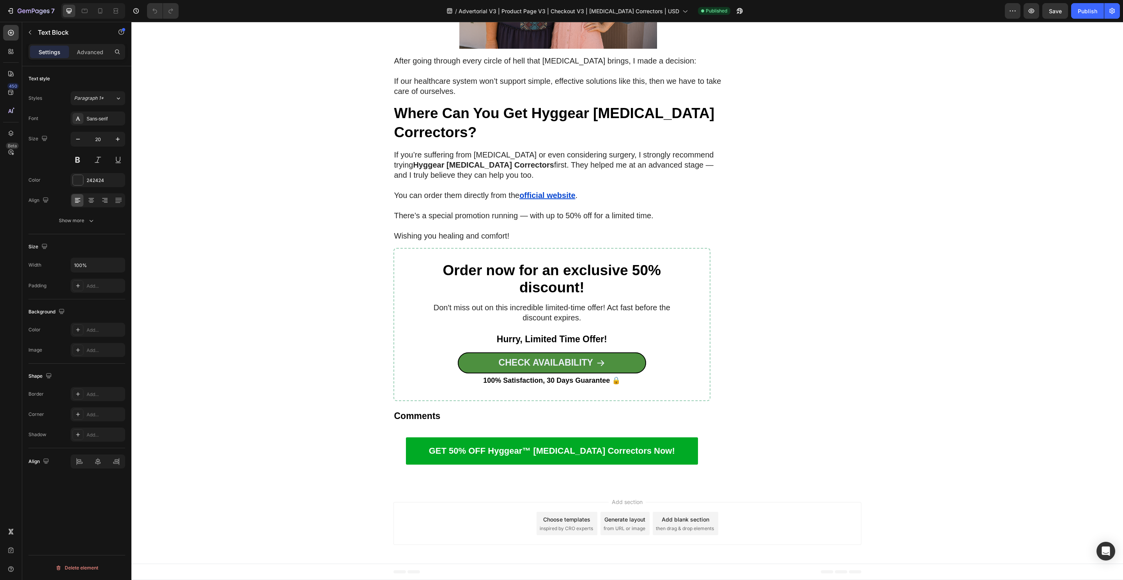
scroll to position [5396, 0]
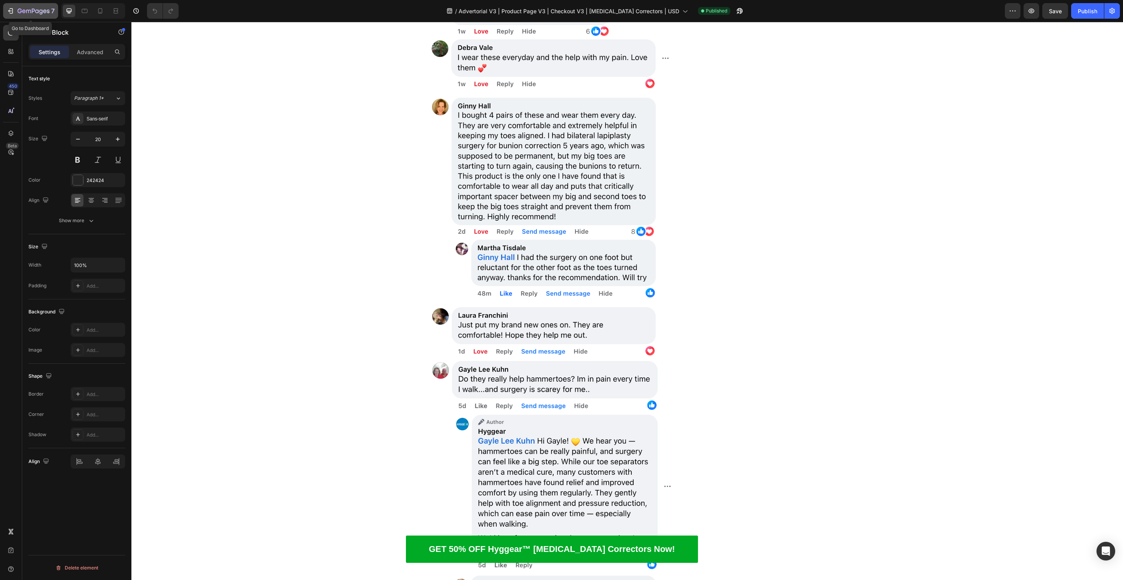
click at [28, 9] on icon "button" at bounding box center [34, 11] width 32 height 7
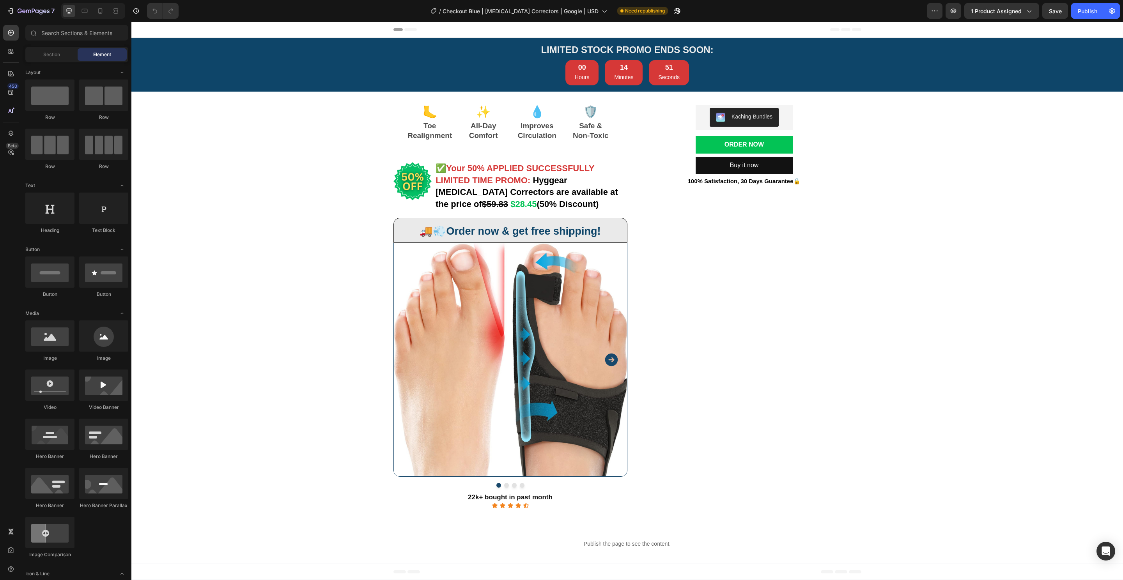
click at [493, 315] on img at bounding box center [510, 360] width 234 height 234
click at [527, 314] on img at bounding box center [510, 360] width 234 height 234
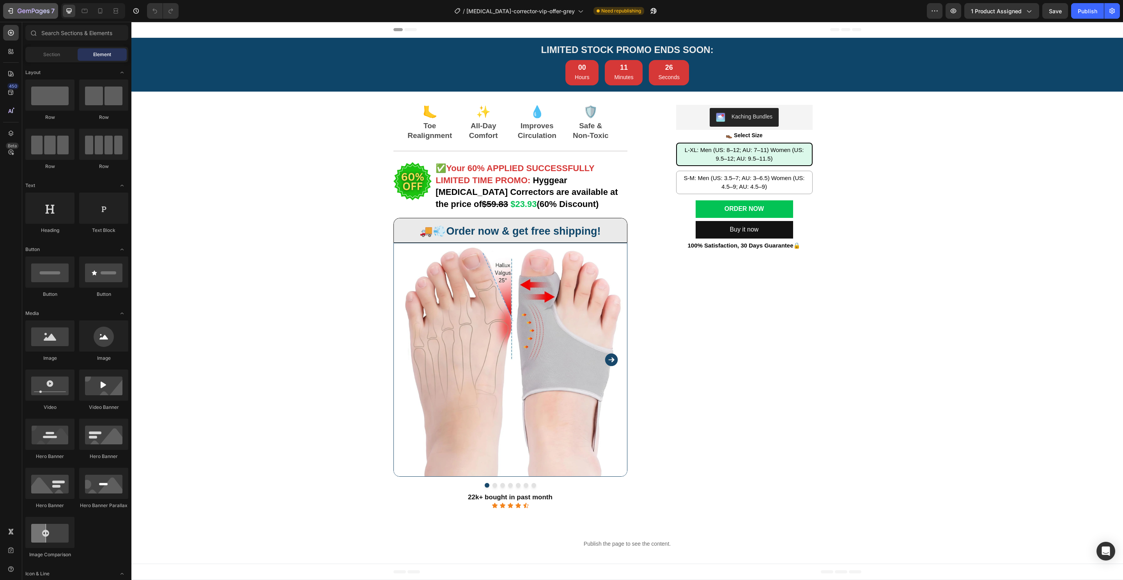
click at [20, 9] on icon "button" at bounding box center [20, 11] width 4 height 5
